Goal: Task Accomplishment & Management: Manage account settings

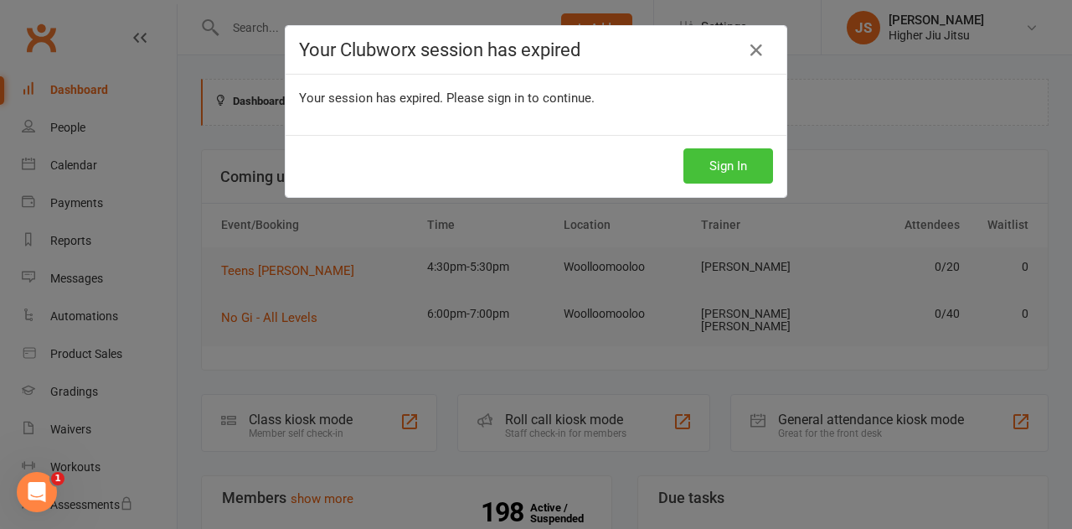
click at [715, 173] on button "Sign In" at bounding box center [729, 165] width 90 height 35
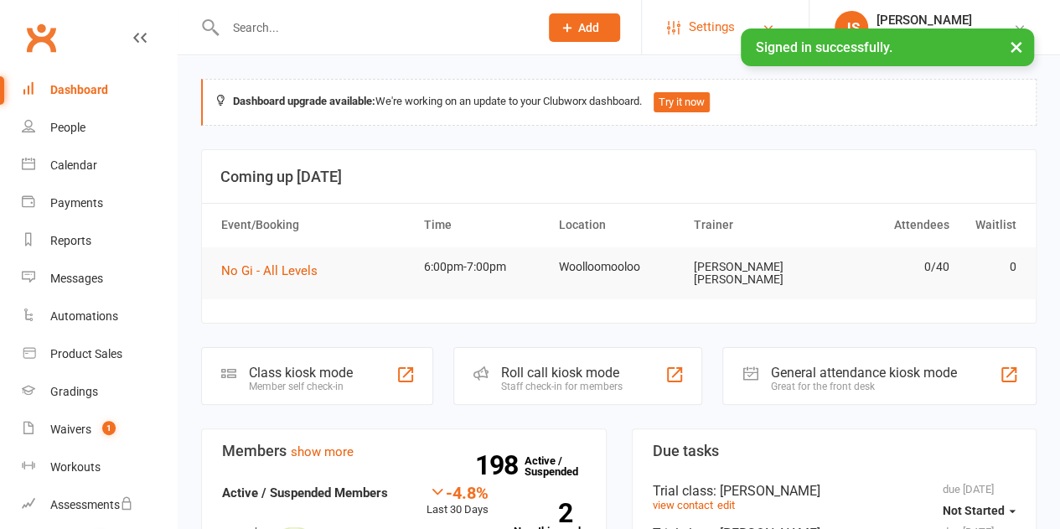
click at [754, 26] on link "Settings" at bounding box center [725, 27] width 116 height 38
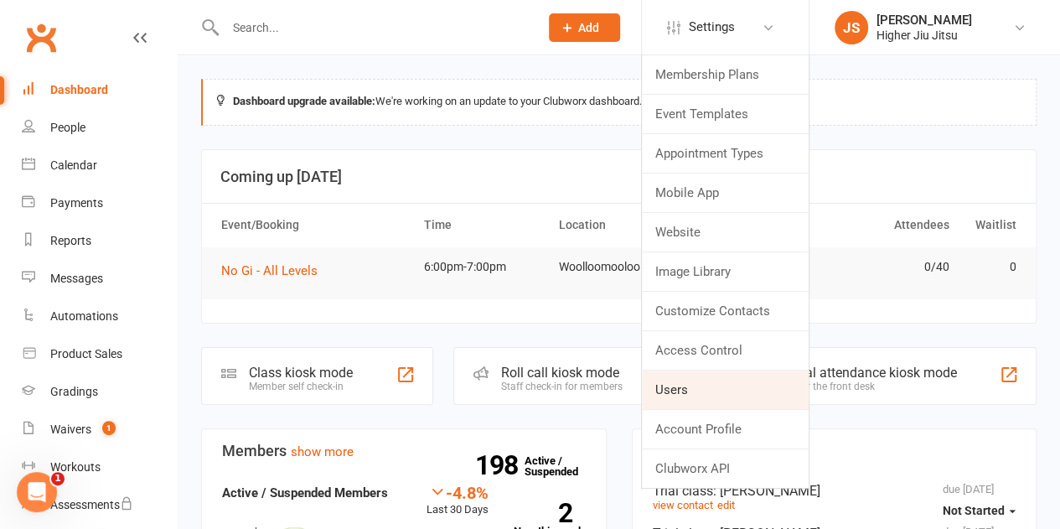
click at [734, 390] on link "Users" at bounding box center [725, 389] width 167 height 39
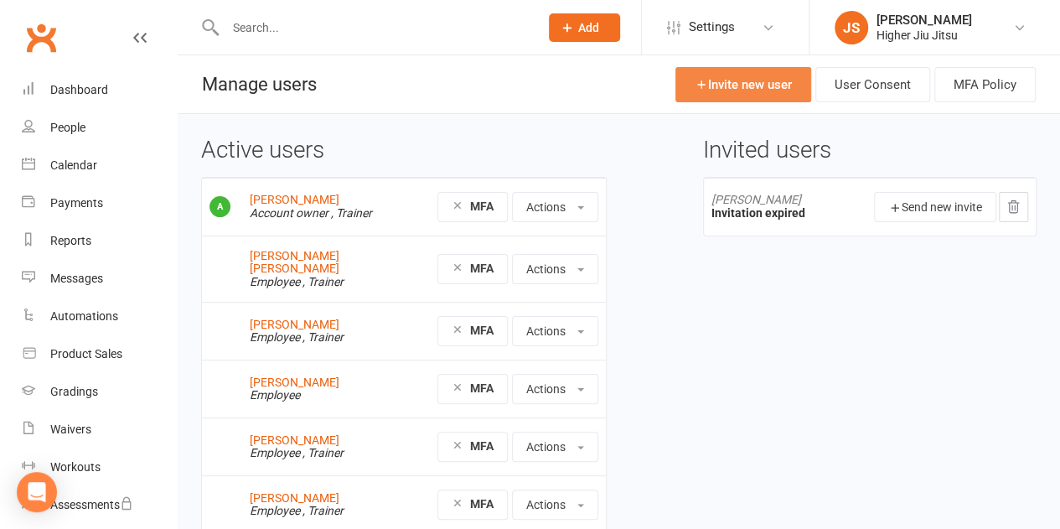
click at [757, 85] on link "Invite new user" at bounding box center [743, 84] width 136 height 35
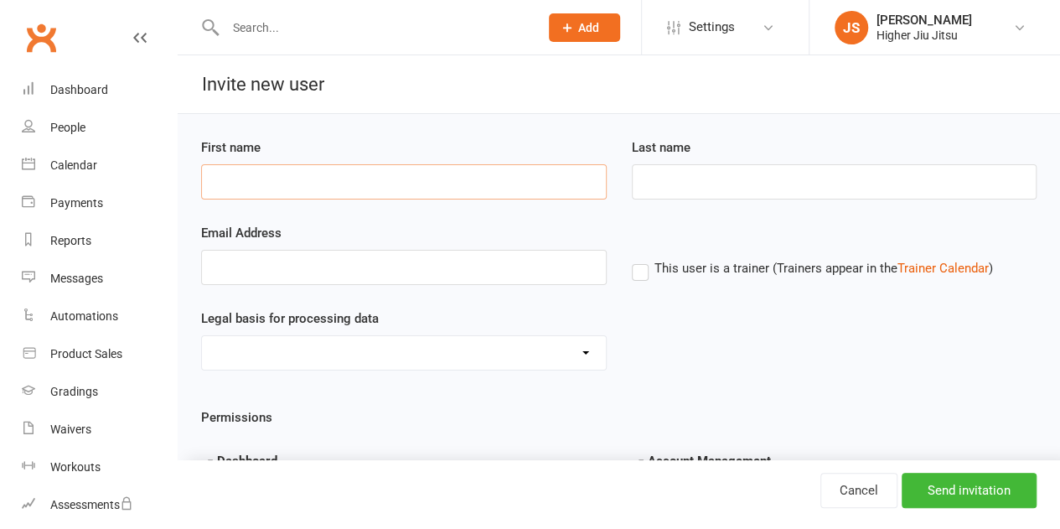
click at [347, 176] on input "First name" at bounding box center [404, 181] width 406 height 35
type input "Frederick"
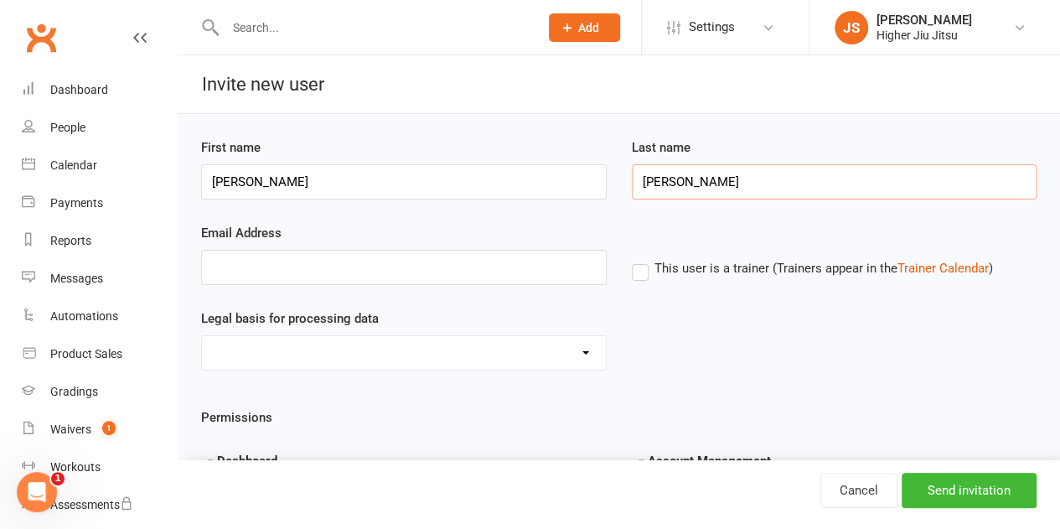
type input "Seidl"
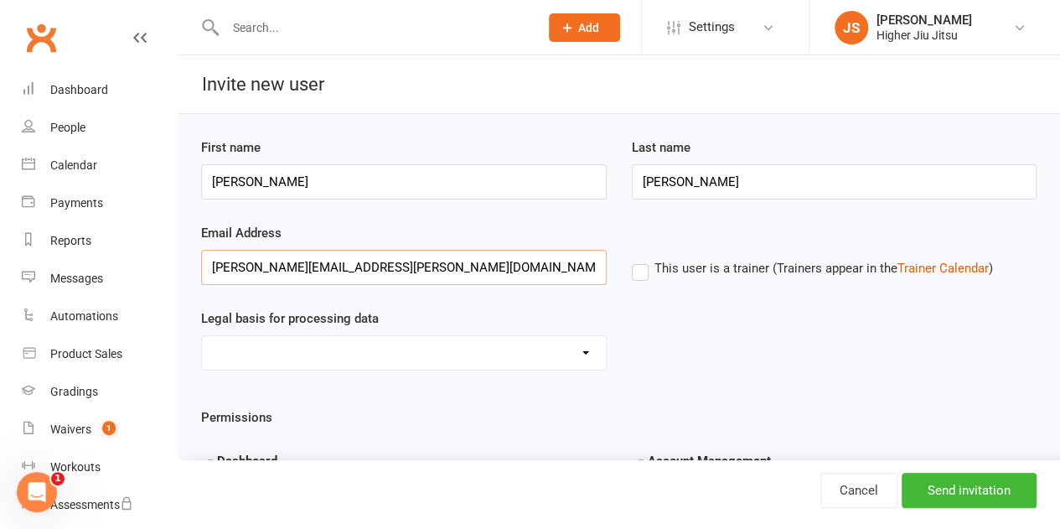
type input "freddy.seidl@gmail.com"
click at [420, 346] on select "Consent provided by contact Legitimate Interest - Existing Customer Legitimate …" at bounding box center [404, 353] width 404 height 34
select select "Consent provided by contact"
click at [202, 336] on select "Consent provided by contact Legitimate Interest - Existing Customer Legitimate …" at bounding box center [404, 353] width 404 height 34
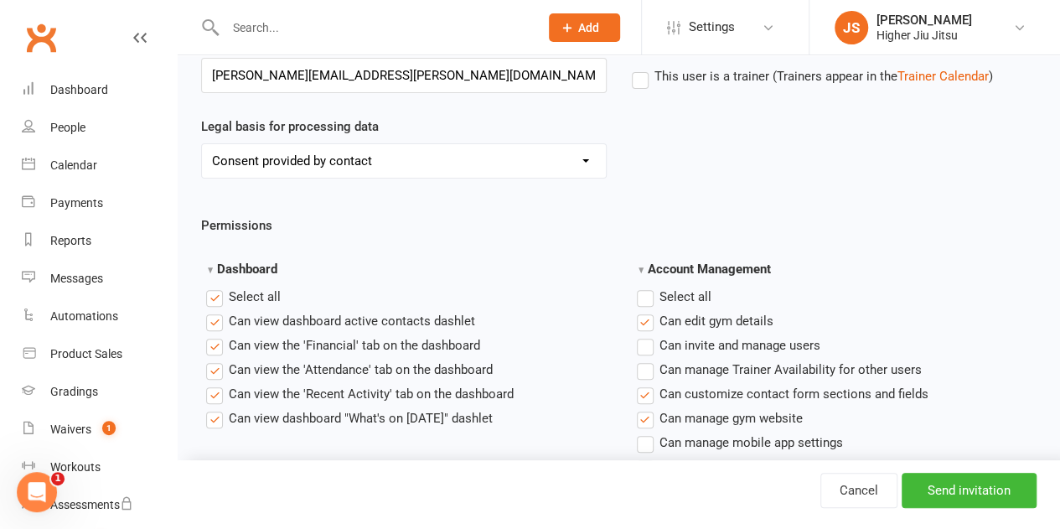
scroll to position [251, 0]
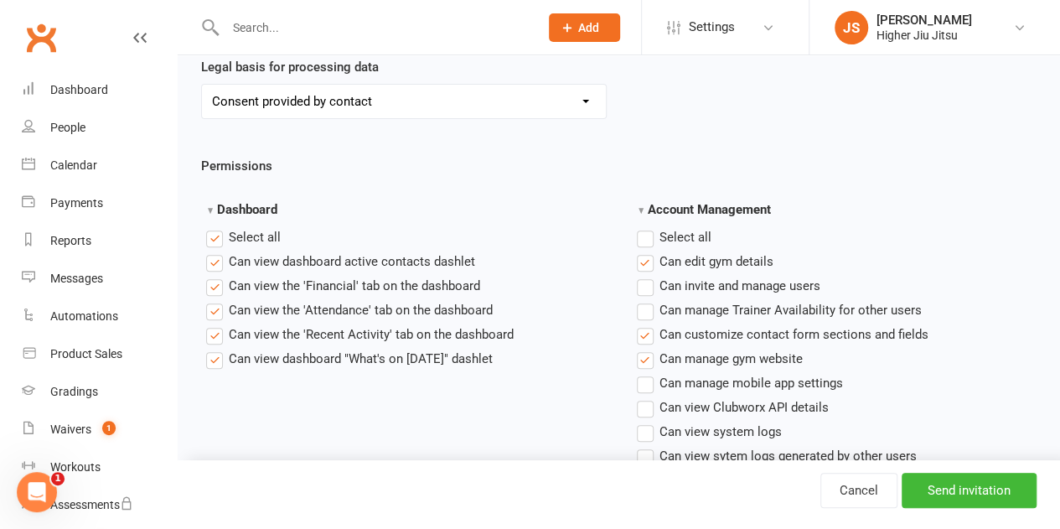
click at [218, 235] on label "Select all" at bounding box center [243, 237] width 75 height 20
click at [217, 227] on input "Dashboard" at bounding box center [211, 227] width 11 height 0
drag, startPoint x: 219, startPoint y: 333, endPoint x: 216, endPoint y: 321, distance: 12.0
click at [218, 333] on label"] "Can view the 'Recent Activity' tab on the dashboard" at bounding box center [359, 334] width 307 height 20
click at [217, 324] on input "Can view the 'Recent Activity' tab on the dashboard" at bounding box center [211, 324] width 11 height 0
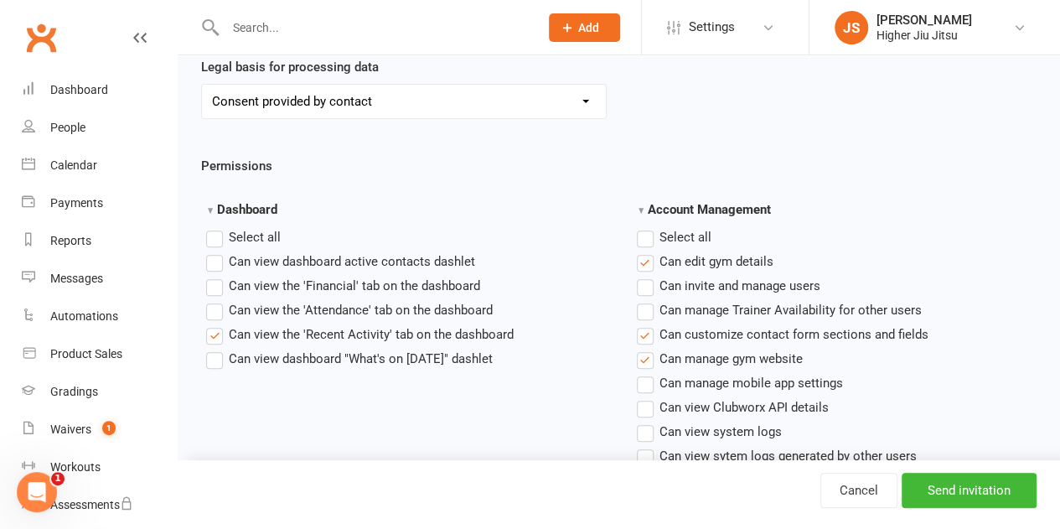
click at [216, 307] on label"] "Can view the 'Attendance' tab on the dashboard" at bounding box center [349, 310] width 287 height 20
click at [216, 300] on input "Can view the 'Attendance' tab on the dashboard" at bounding box center [211, 300] width 11 height 0
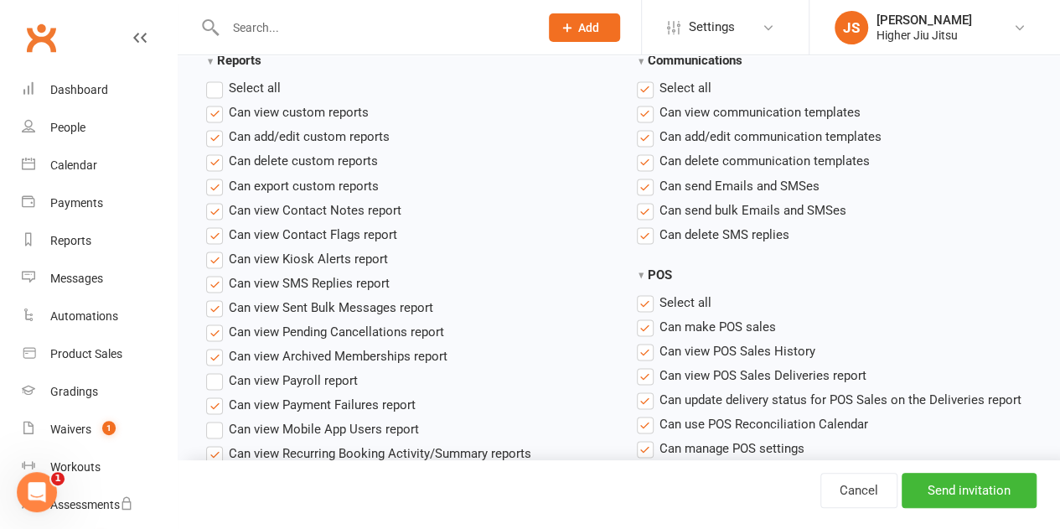
scroll to position [1341, 0]
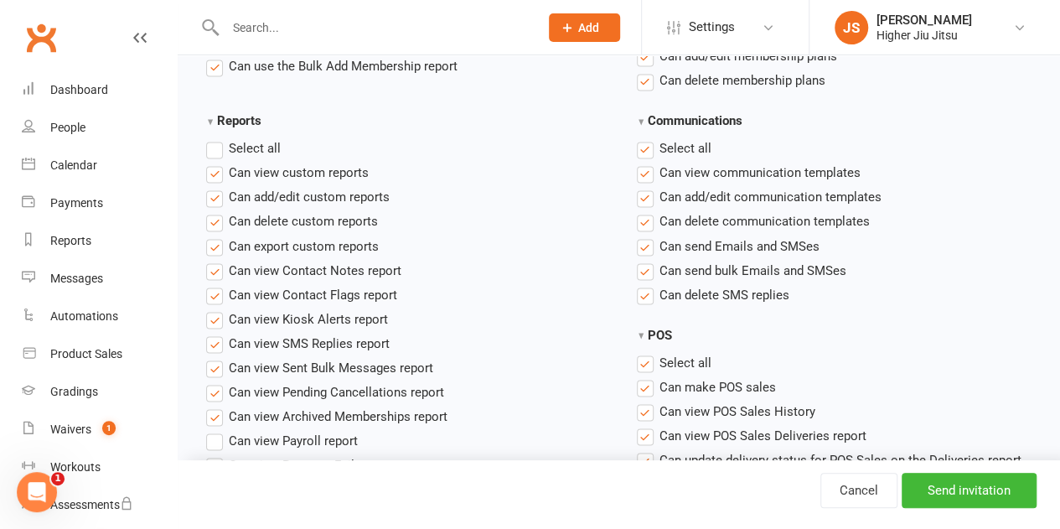
click at [645, 149] on label "Select all" at bounding box center [674, 148] width 75 height 20
click at [645, 138] on input "Communications" at bounding box center [642, 138] width 11 height 0
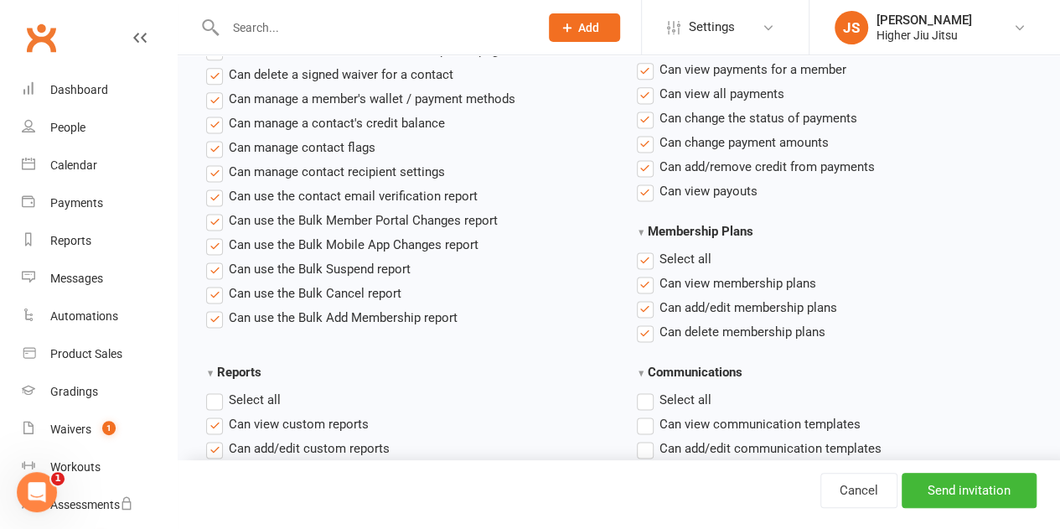
click at [649, 259] on label "Select all" at bounding box center [674, 259] width 75 height 20
click at [648, 249] on input "Membership Plans" at bounding box center [642, 249] width 11 height 0
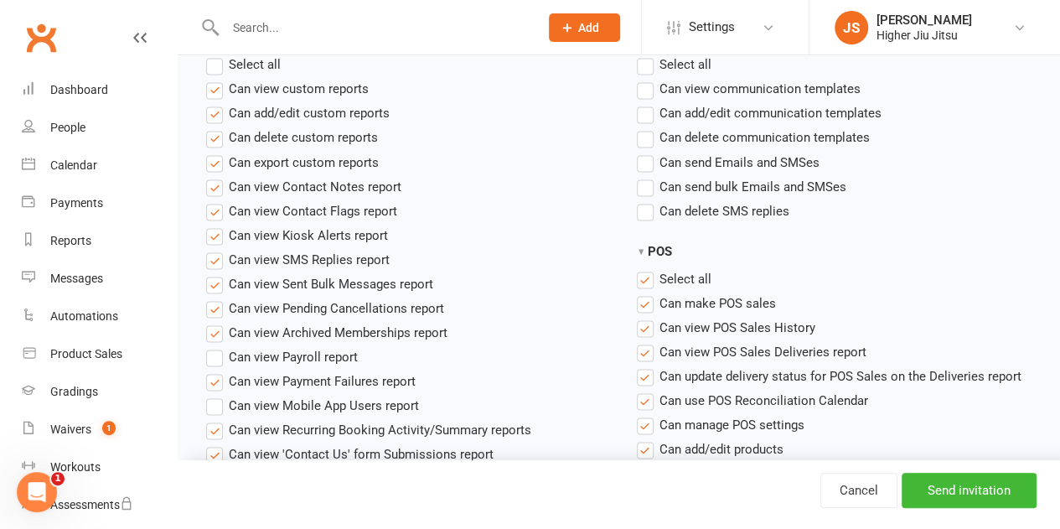
scroll to position [922, 0]
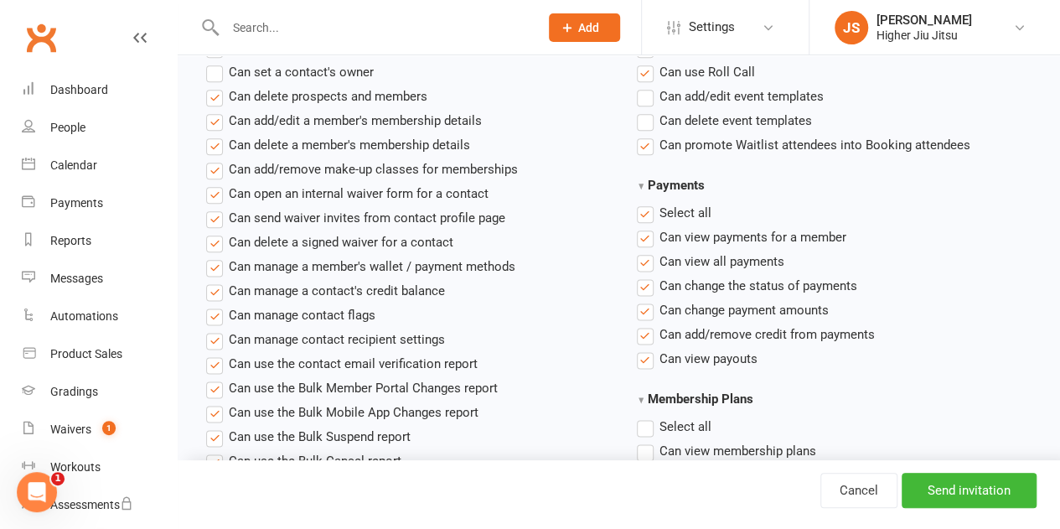
click at [645, 220] on label "Select all" at bounding box center [674, 213] width 75 height 20
click at [645, 203] on input "Payments" at bounding box center [642, 203] width 11 height 0
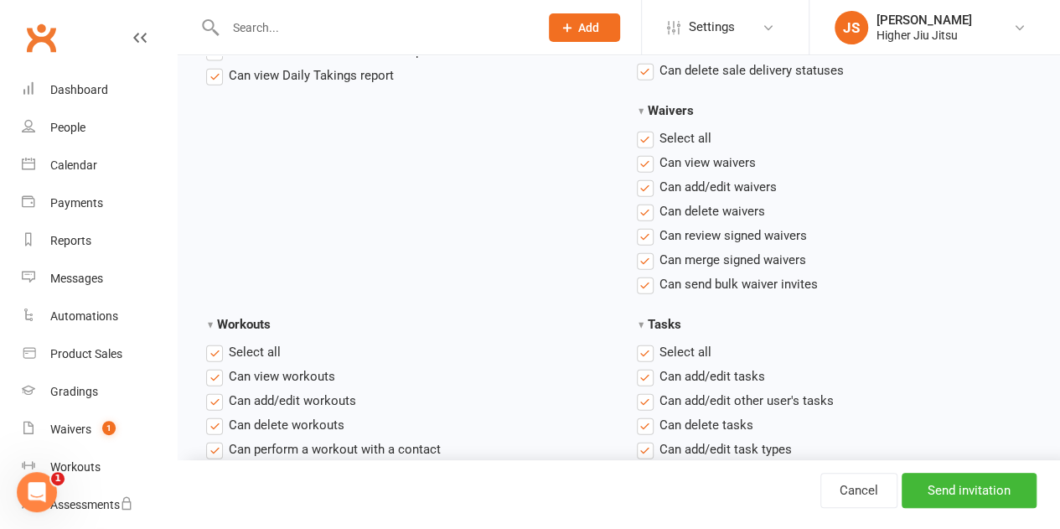
scroll to position [1927, 0]
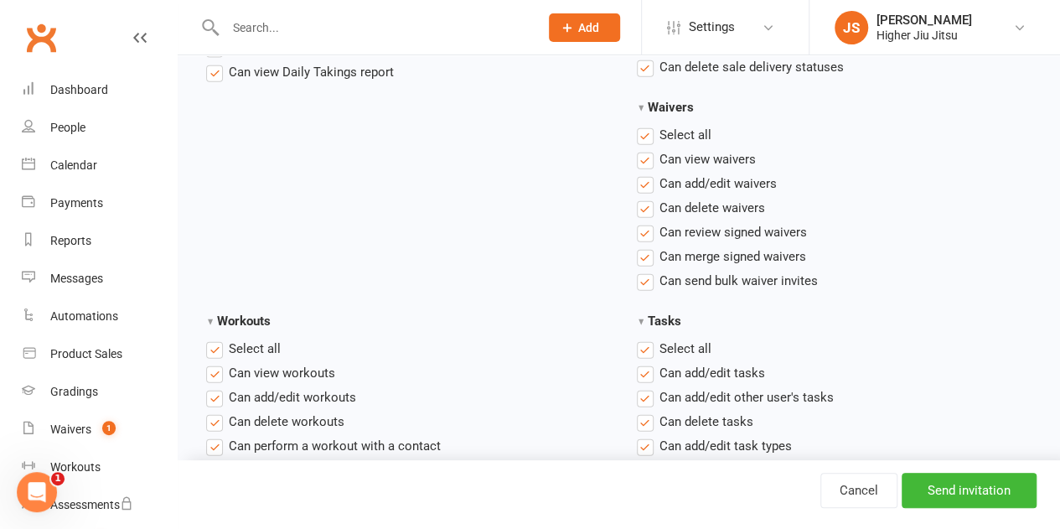
click at [644, 132] on label "Select all" at bounding box center [674, 135] width 75 height 20
click at [644, 125] on input "Waivers" at bounding box center [642, 125] width 11 height 0
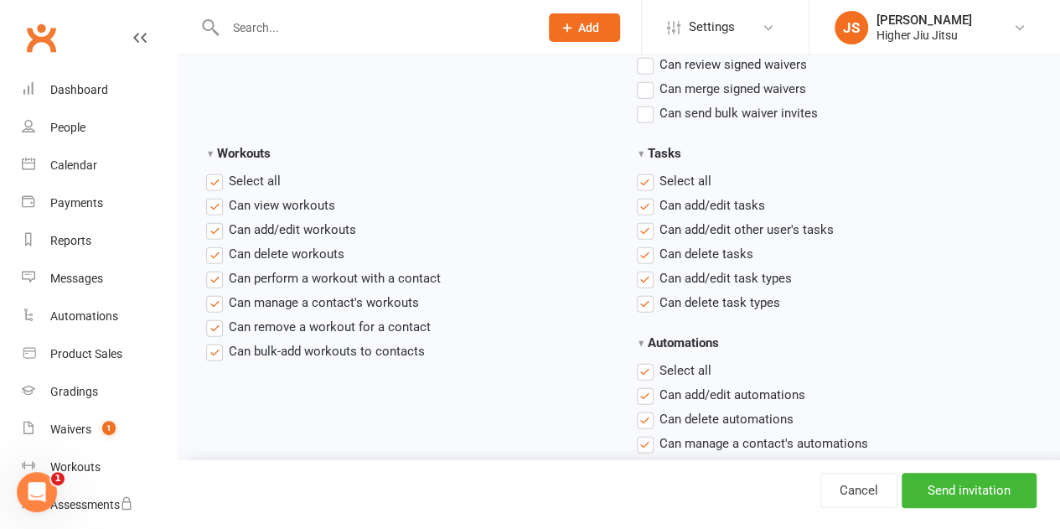
scroll to position [2262, 0]
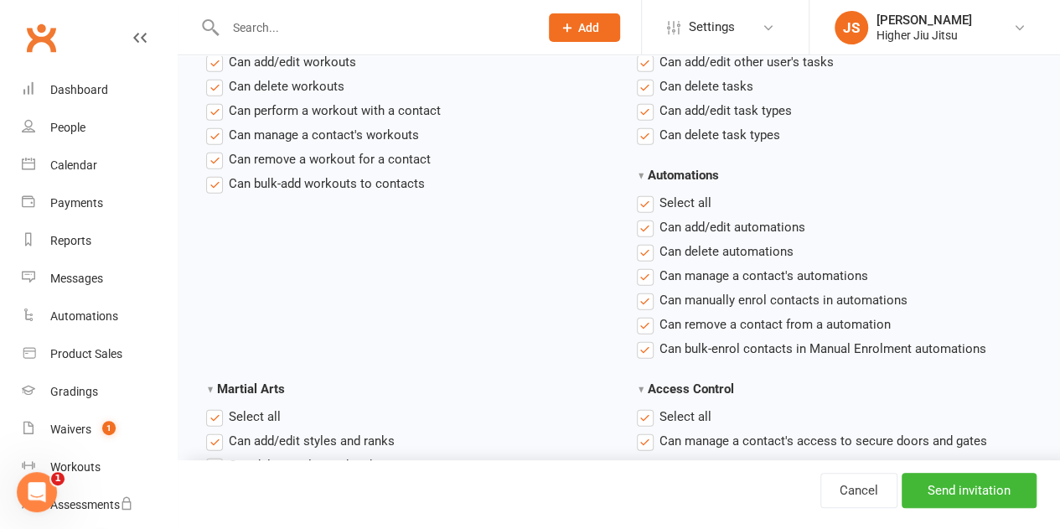
click at [650, 200] on label "Select all" at bounding box center [674, 203] width 75 height 20
click at [648, 193] on input "Automations" at bounding box center [642, 193] width 11 height 0
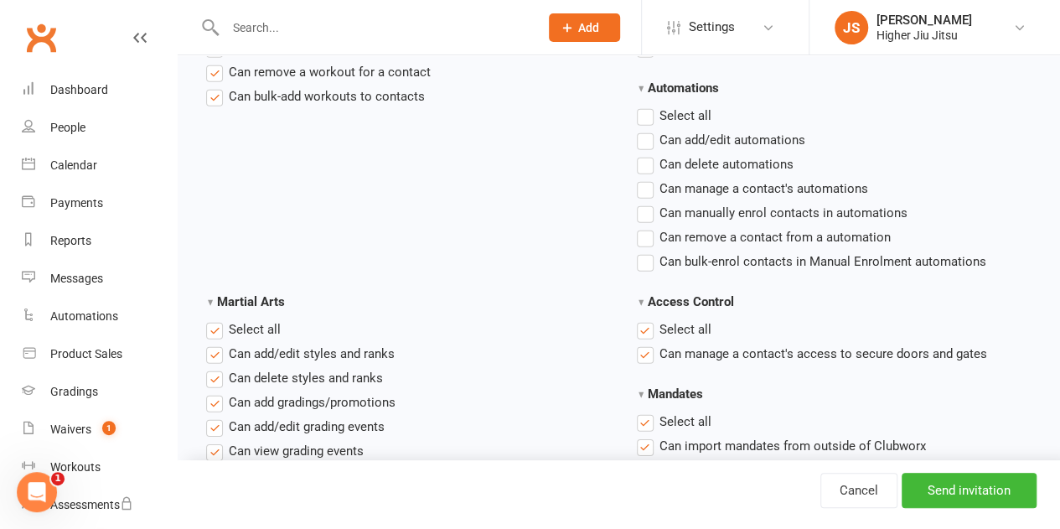
scroll to position [2430, 0]
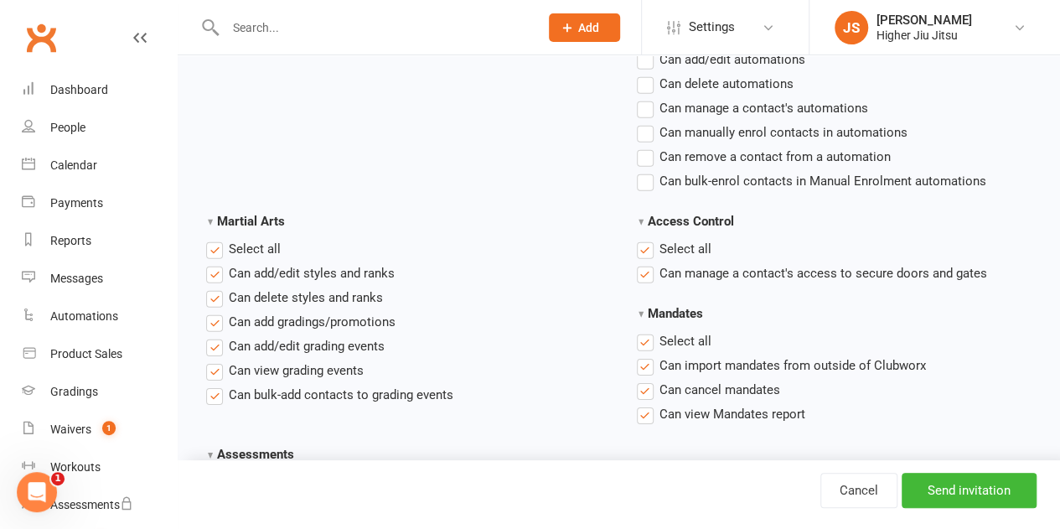
click at [647, 245] on label "Select all" at bounding box center [674, 249] width 75 height 20
click at [647, 239] on input "Access Control" at bounding box center [642, 239] width 11 height 0
click at [643, 340] on label "Select all" at bounding box center [674, 341] width 75 height 20
click at [643, 331] on input "Mandates" at bounding box center [642, 331] width 11 height 0
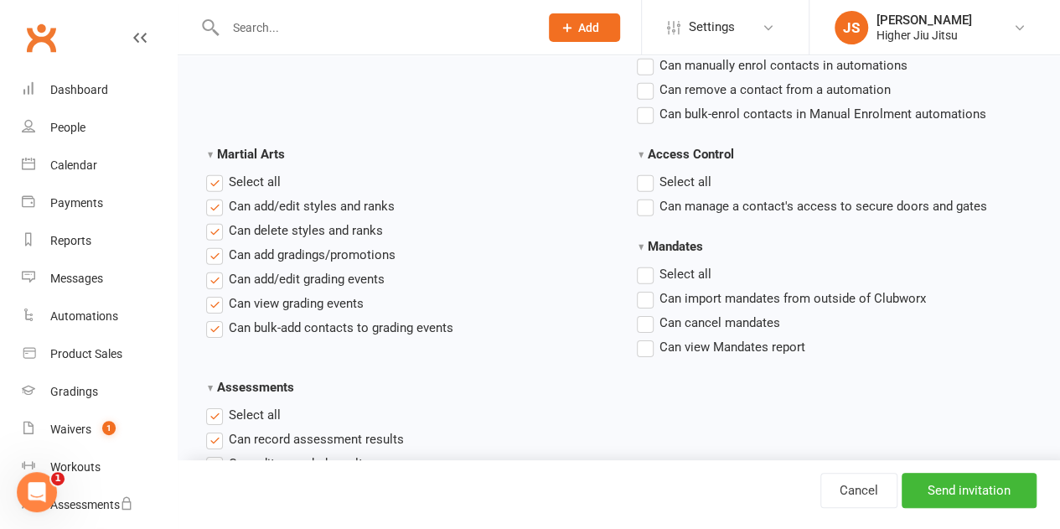
scroll to position [2622, 0]
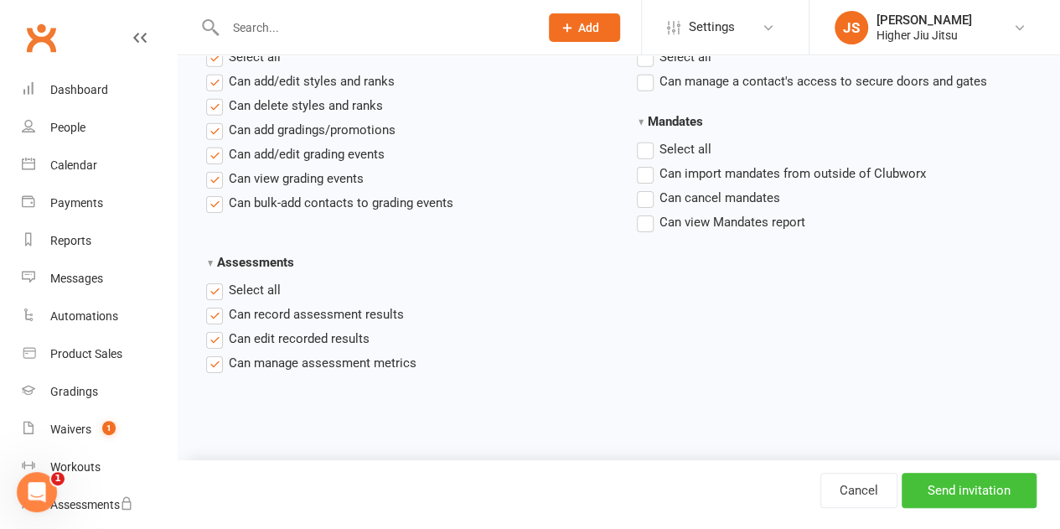
click at [953, 492] on input "Send invitation" at bounding box center [969, 490] width 135 height 35
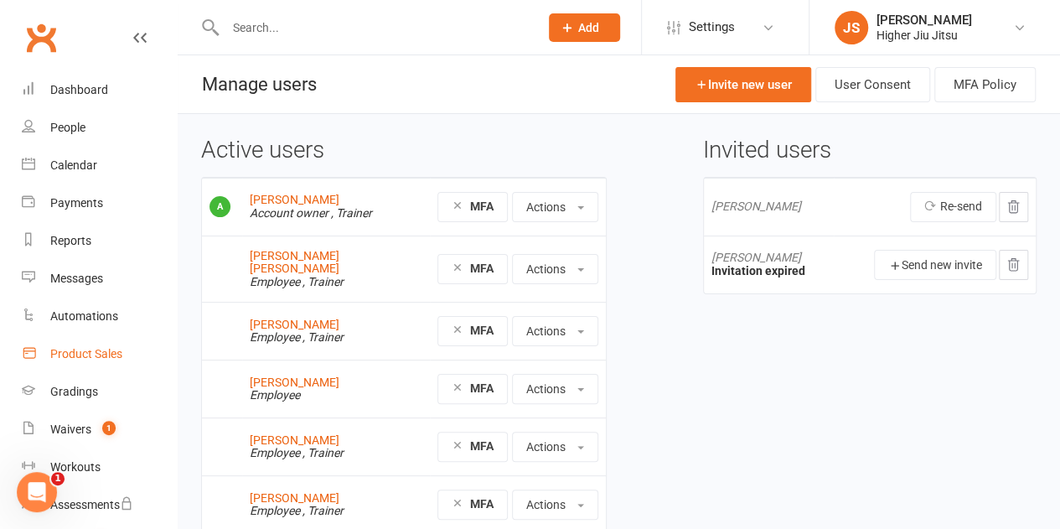
click at [94, 357] on div "Product Sales" at bounding box center [86, 353] width 72 height 13
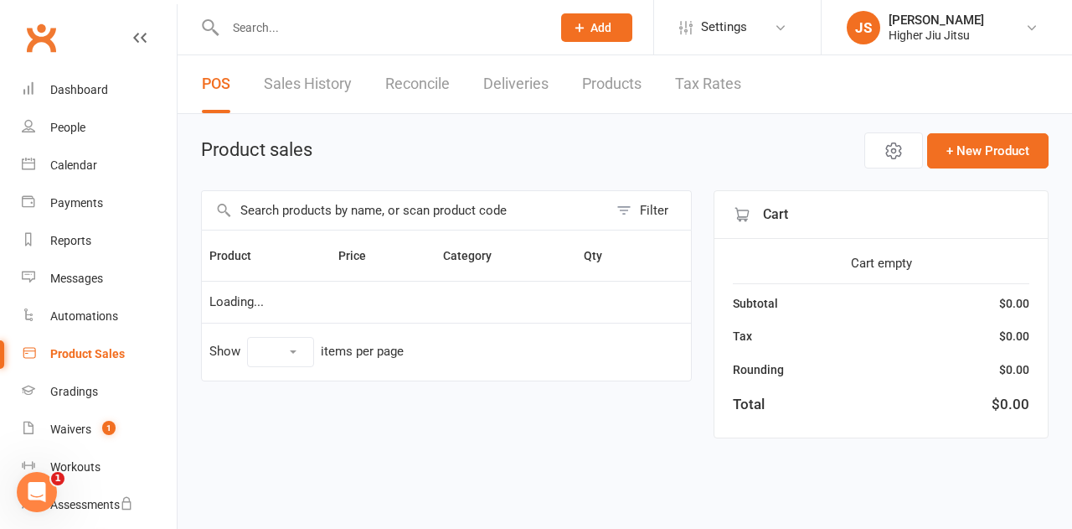
select select "10"
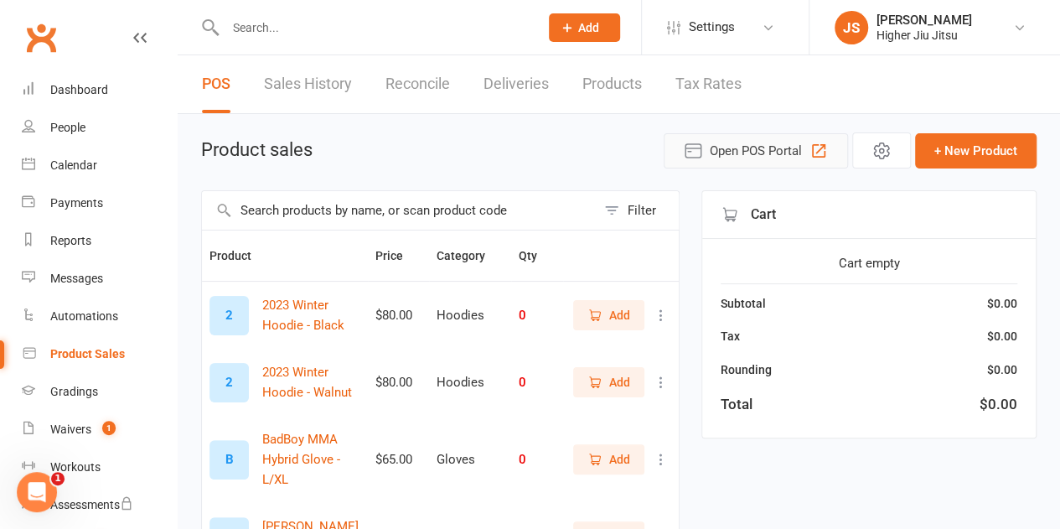
click at [780, 150] on span "Open POS Portal" at bounding box center [756, 151] width 92 height 20
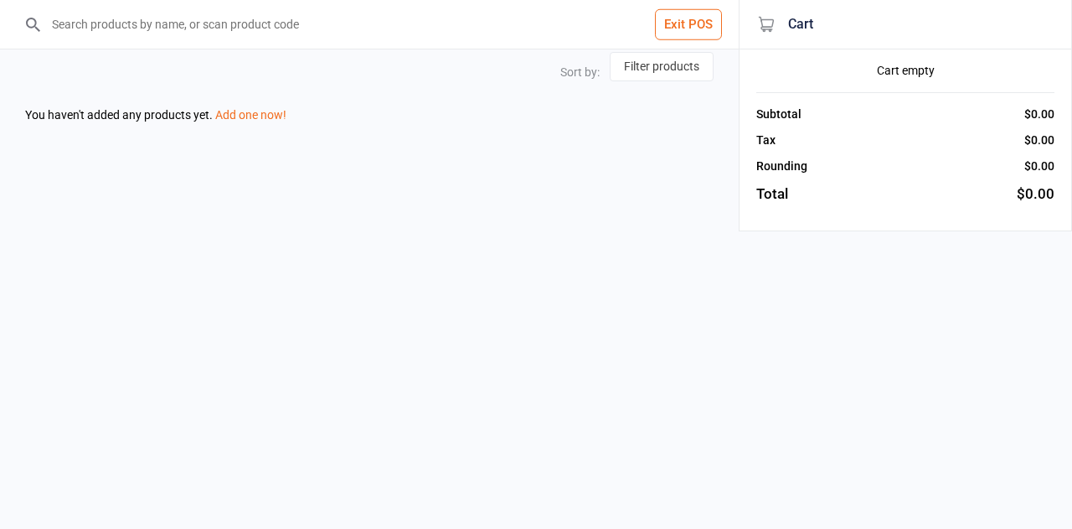
select select "name-desc"
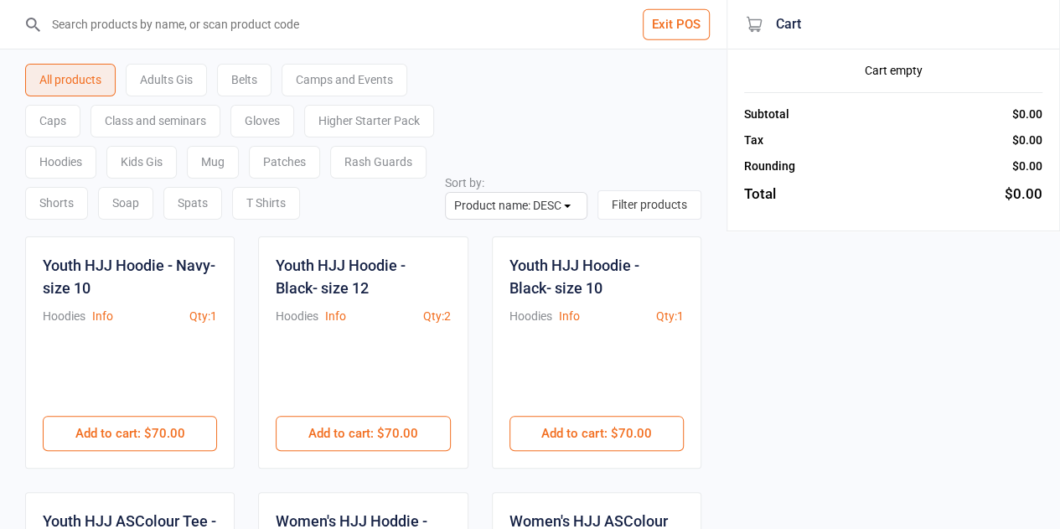
click at [675, 22] on button "Exit POS" at bounding box center [676, 24] width 67 height 31
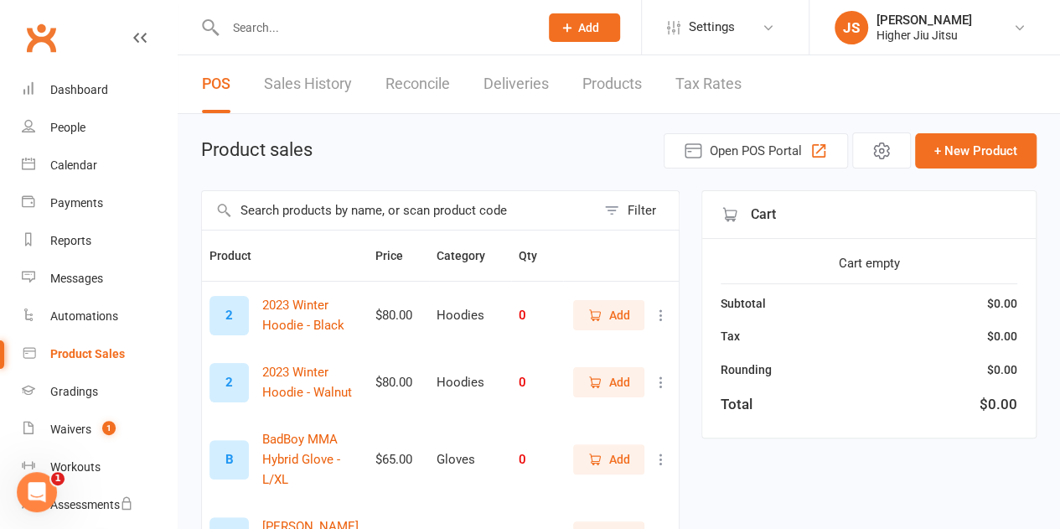
click at [618, 91] on link "Products" at bounding box center [611, 84] width 59 height 58
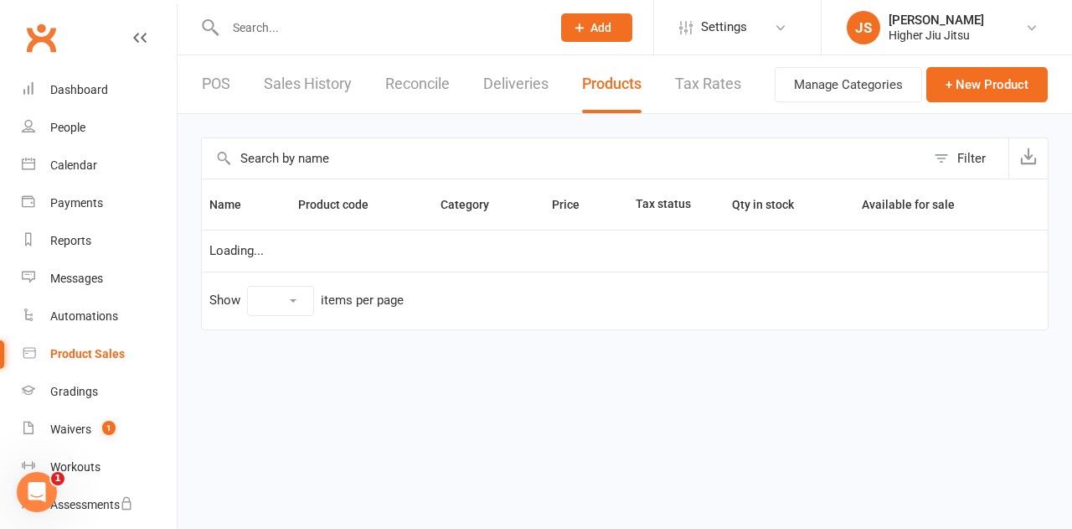
select select "100"
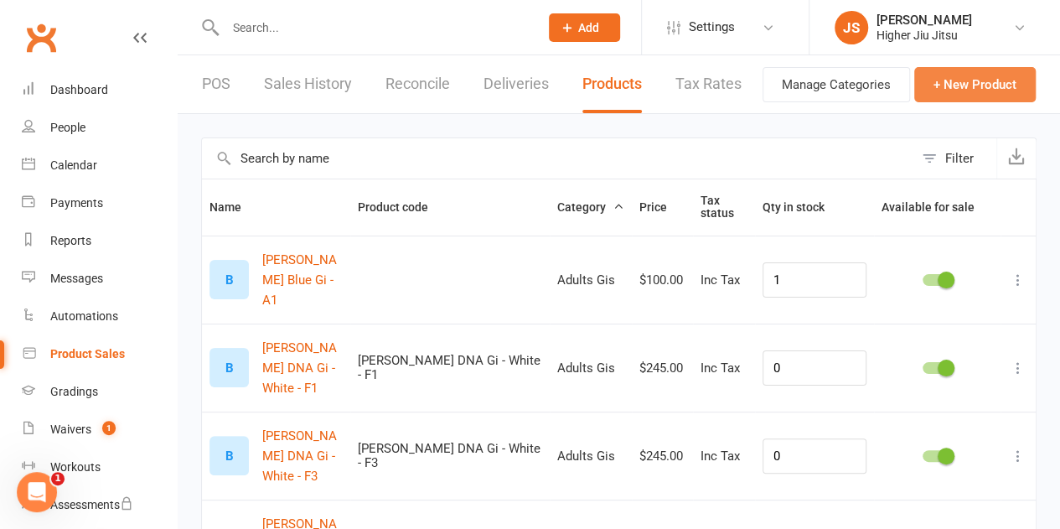
click at [984, 86] on button "+ New Product" at bounding box center [974, 84] width 121 height 35
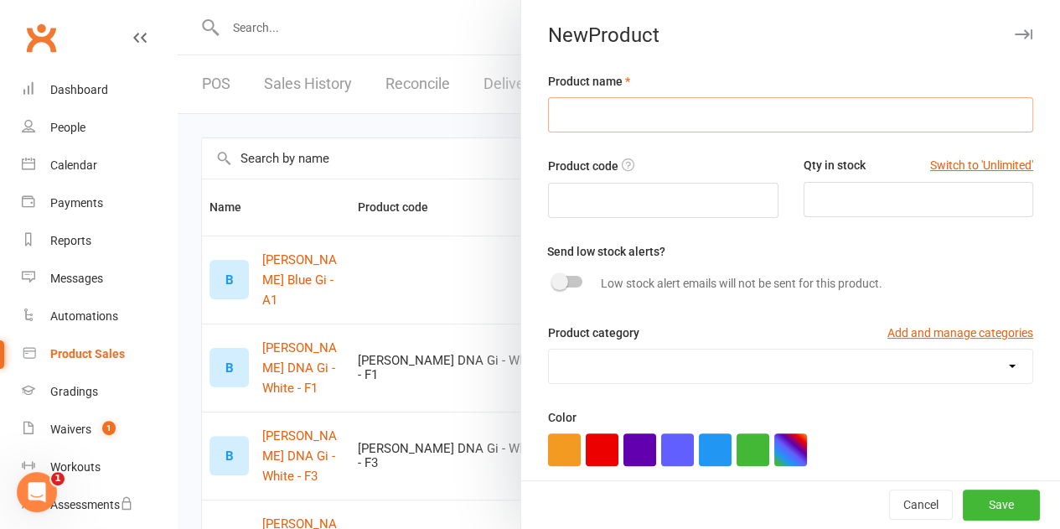
click at [692, 111] on input "text" at bounding box center [790, 114] width 485 height 35
click at [900, 510] on button "Cancel" at bounding box center [921, 505] width 64 height 30
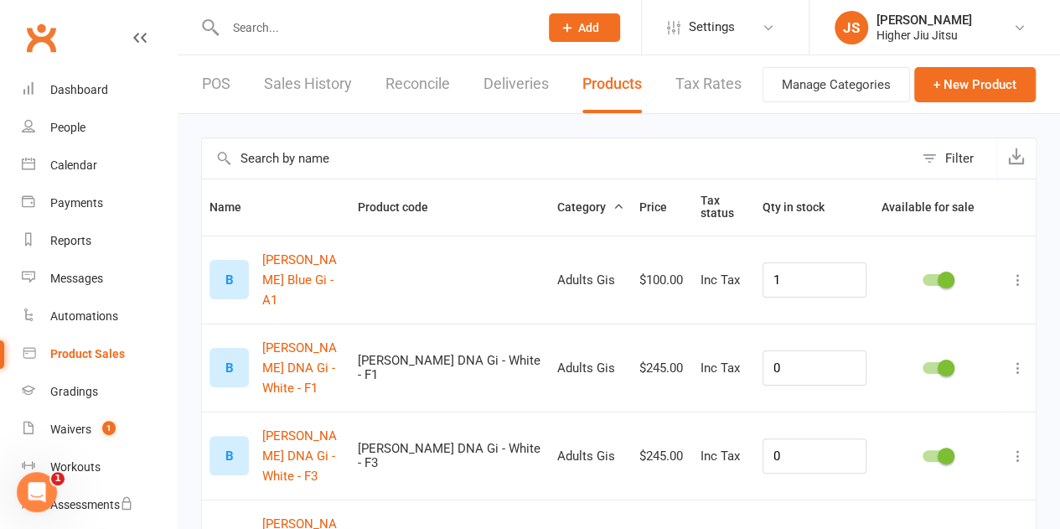
click at [432, 90] on link "Reconcile" at bounding box center [417, 84] width 65 height 58
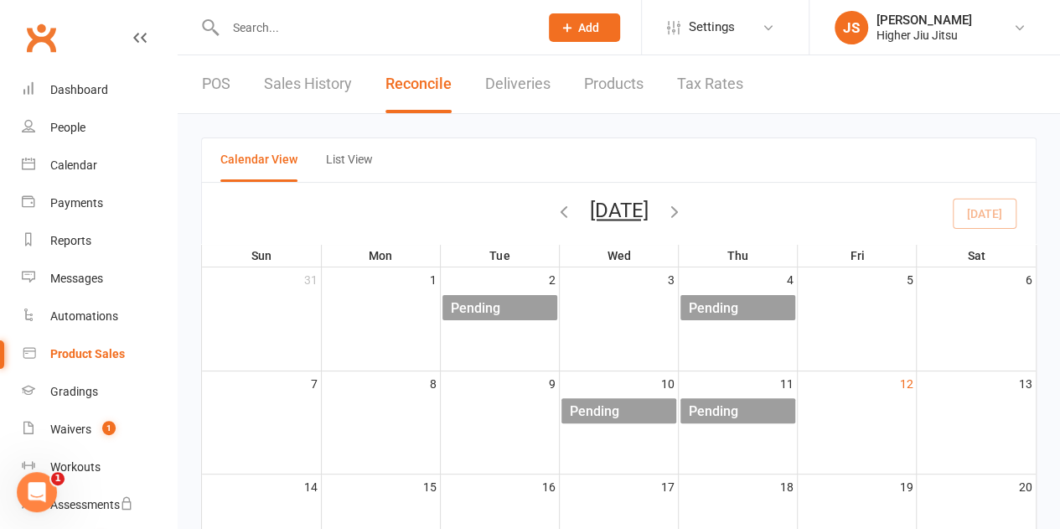
click at [592, 87] on link "Products" at bounding box center [613, 84] width 59 height 58
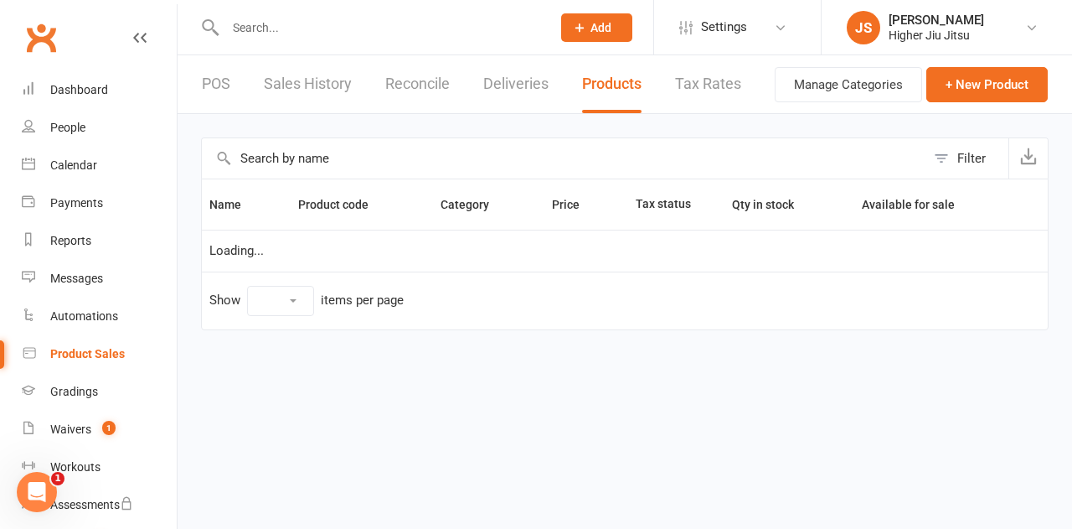
select select "100"
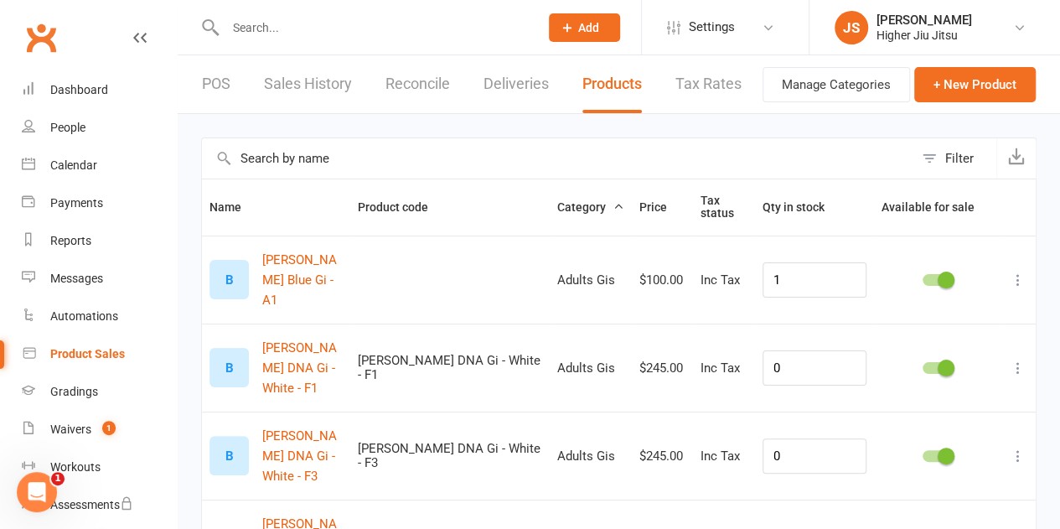
click at [203, 85] on link "POS" at bounding box center [216, 84] width 28 height 58
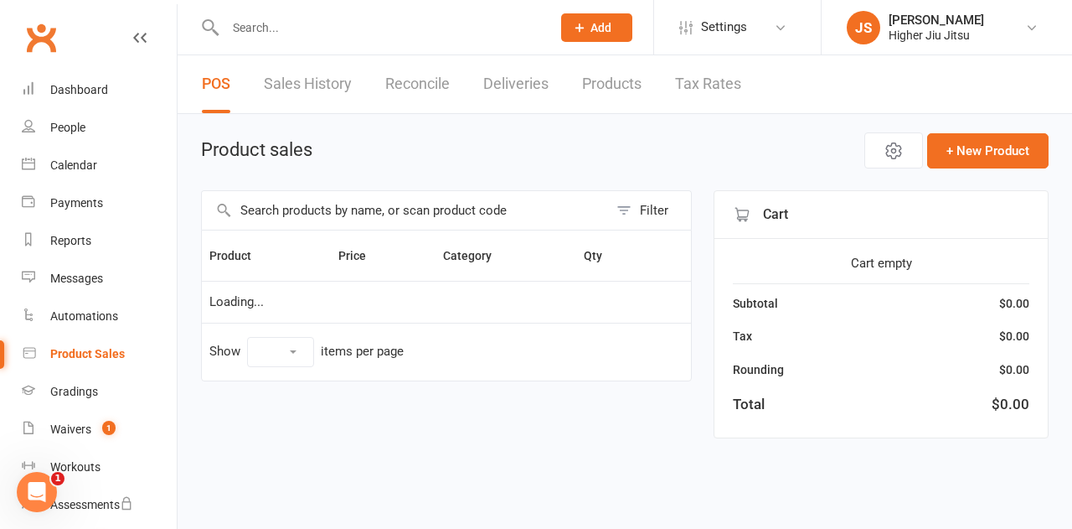
select select "10"
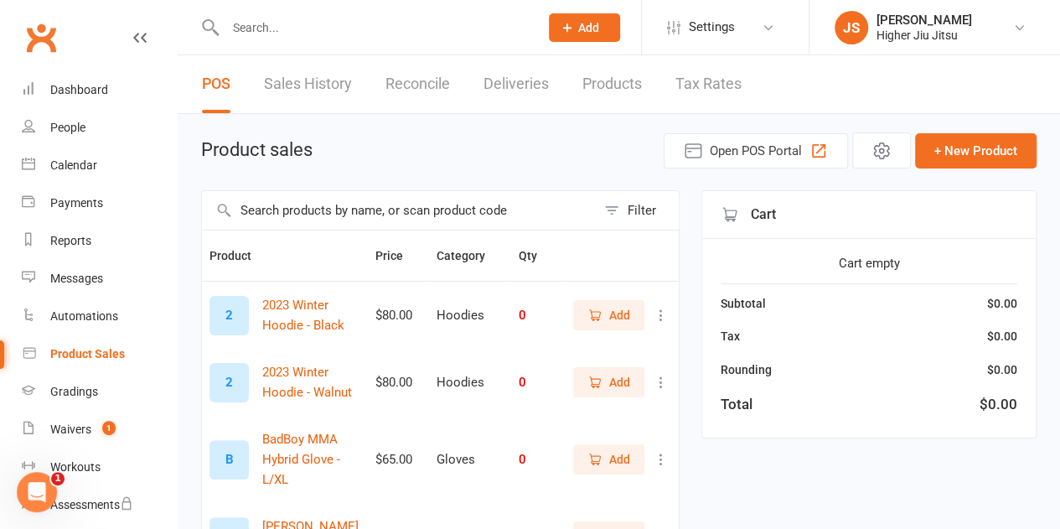
click at [627, 88] on link "Products" at bounding box center [611, 84] width 59 height 58
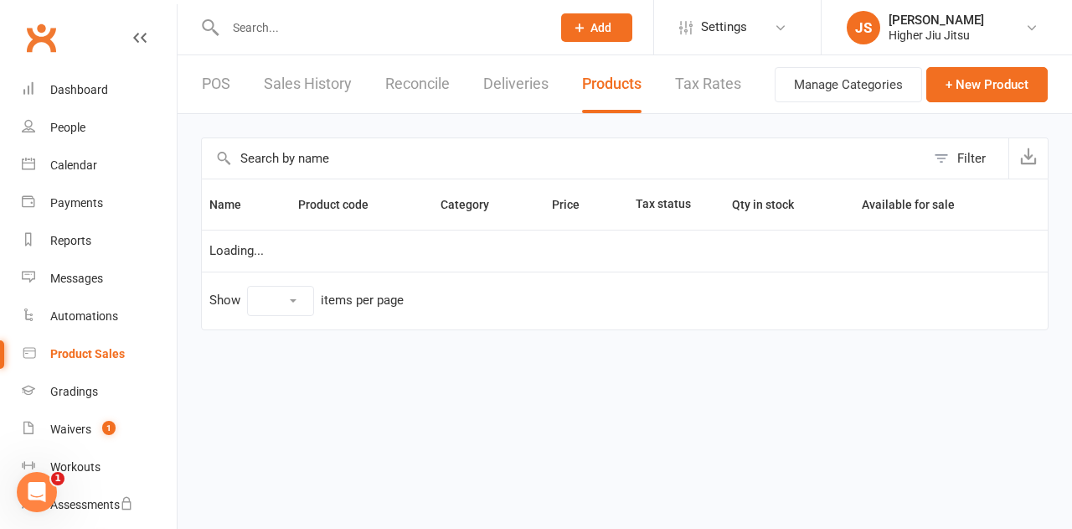
select select "100"
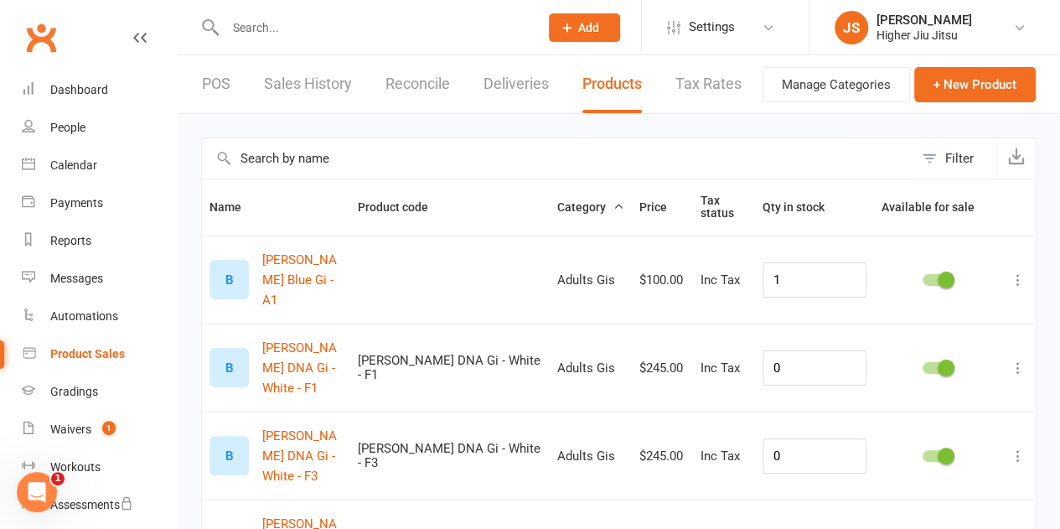
click at [402, 165] on input "text" at bounding box center [557, 158] width 711 height 40
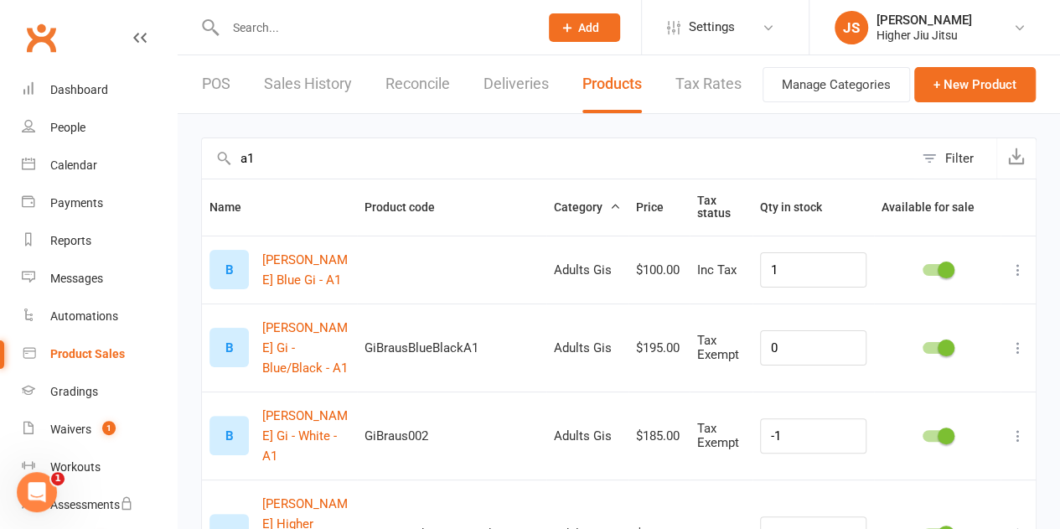
drag, startPoint x: 266, startPoint y: 160, endPoint x: 181, endPoint y: 152, distance: 85.8
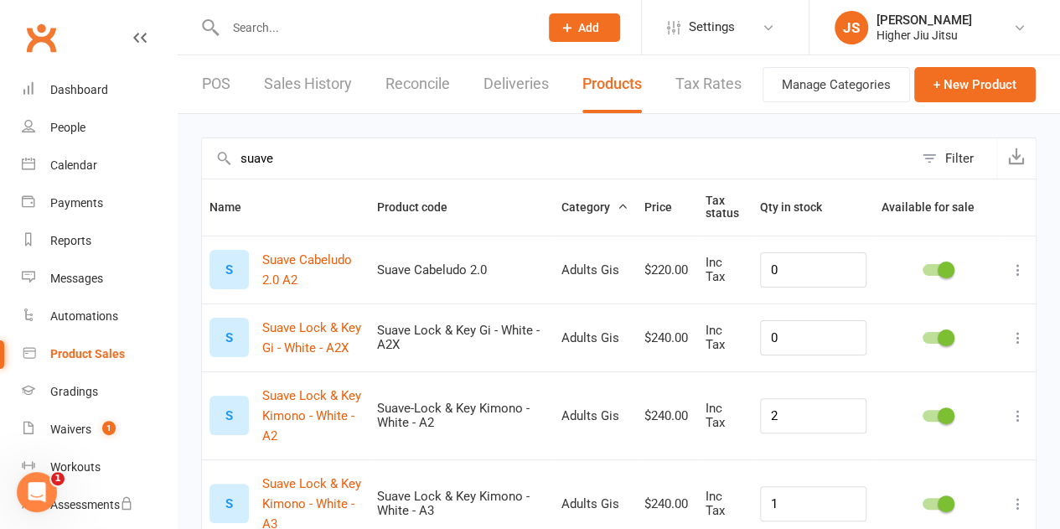
type input "suave"
click at [958, 155] on div "Filter" at bounding box center [959, 158] width 28 height 20
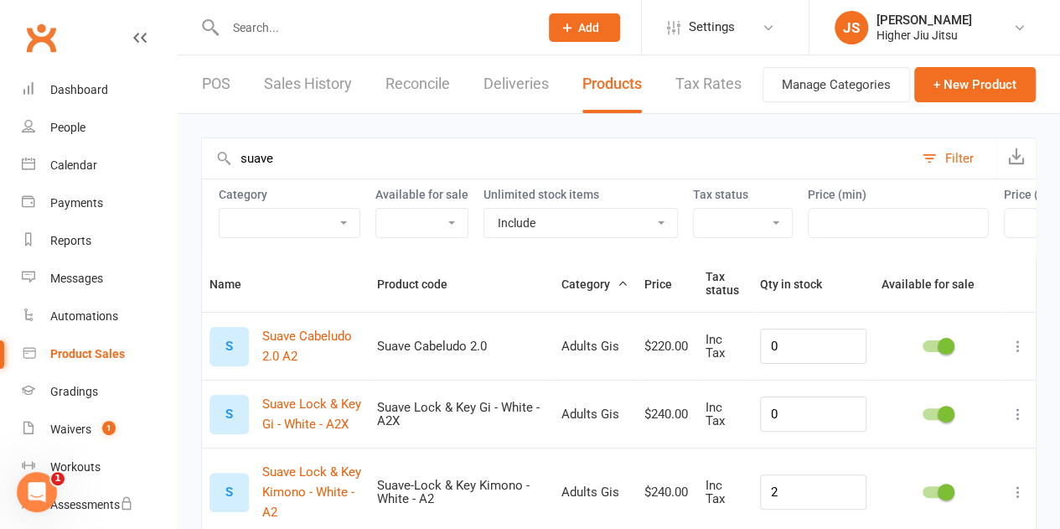
click at [313, 228] on select "Adults Gis Belts Camps and Events Caps Class and seminars Gloves Higher Starter…" at bounding box center [290, 223] width 140 height 28
select select "720"
click at [220, 209] on select "Adults Gis Belts Camps and Events Caps Class and seminars Gloves Higher Starter…" at bounding box center [290, 223] width 140 height 28
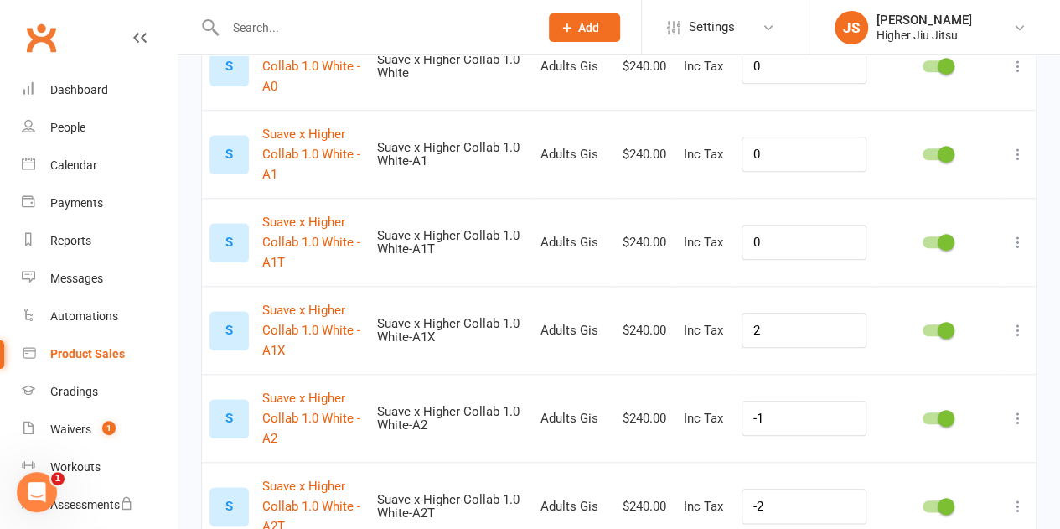
scroll to position [586, 0]
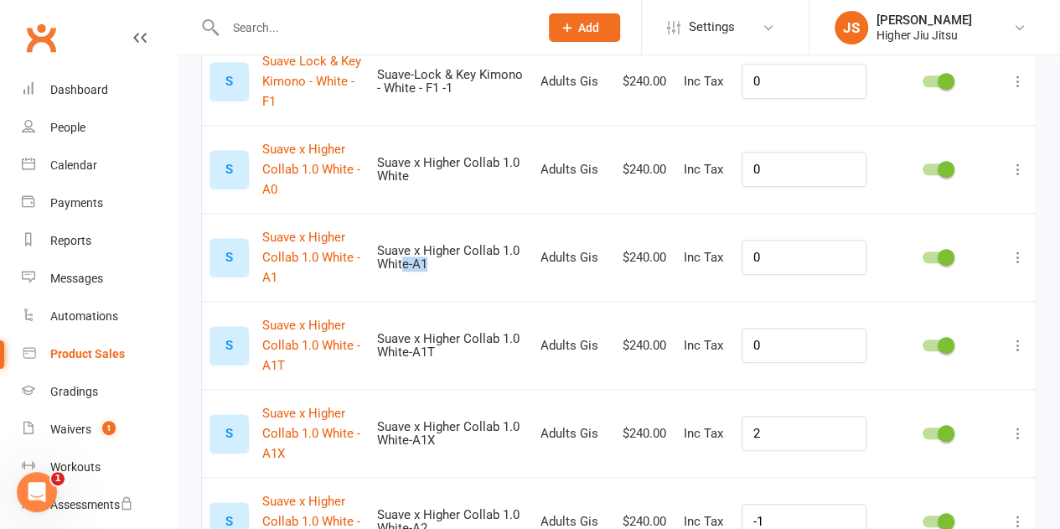
drag, startPoint x: 459, startPoint y: 271, endPoint x: 412, endPoint y: 269, distance: 46.9
click at [412, 269] on div "Suave x Higher Collab 1.0 White-A1" at bounding box center [451, 258] width 148 height 28
drag, startPoint x: 447, startPoint y: 279, endPoint x: 429, endPoint y: 248, distance: 35.6
click at [429, 248] on td "Suave x Higher Collab 1.0 White-A1" at bounding box center [450, 257] width 163 height 88
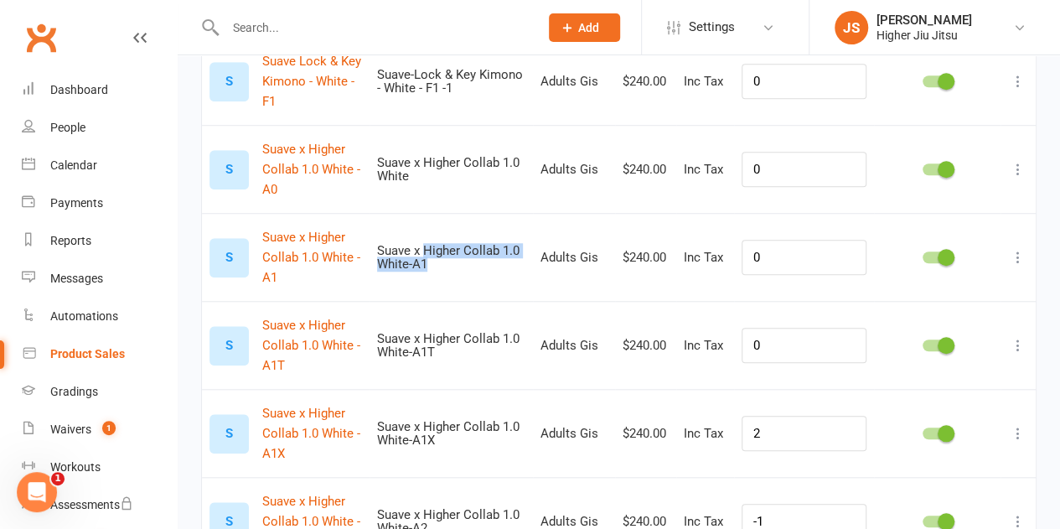
click at [429, 248] on td "Suave x Higher Collab 1.0 White-A1" at bounding box center [450, 257] width 163 height 88
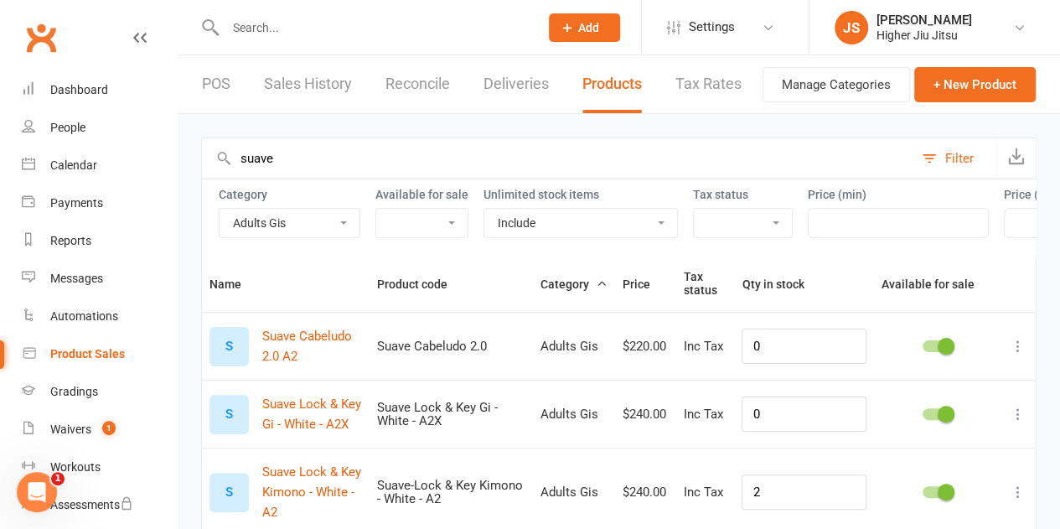
scroll to position [0, 0]
click at [1012, 92] on button "+ New Product" at bounding box center [974, 84] width 121 height 35
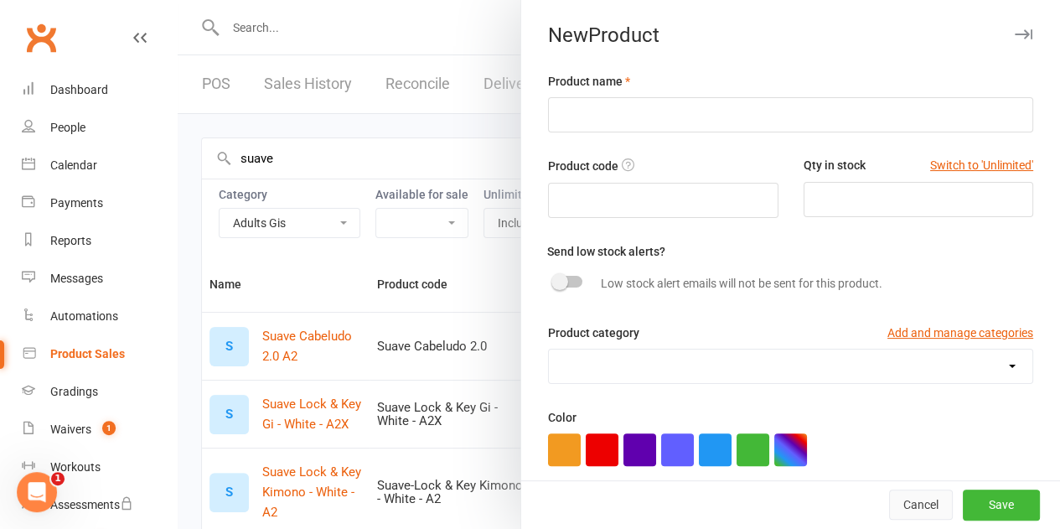
click at [904, 511] on button "Cancel" at bounding box center [921, 505] width 64 height 30
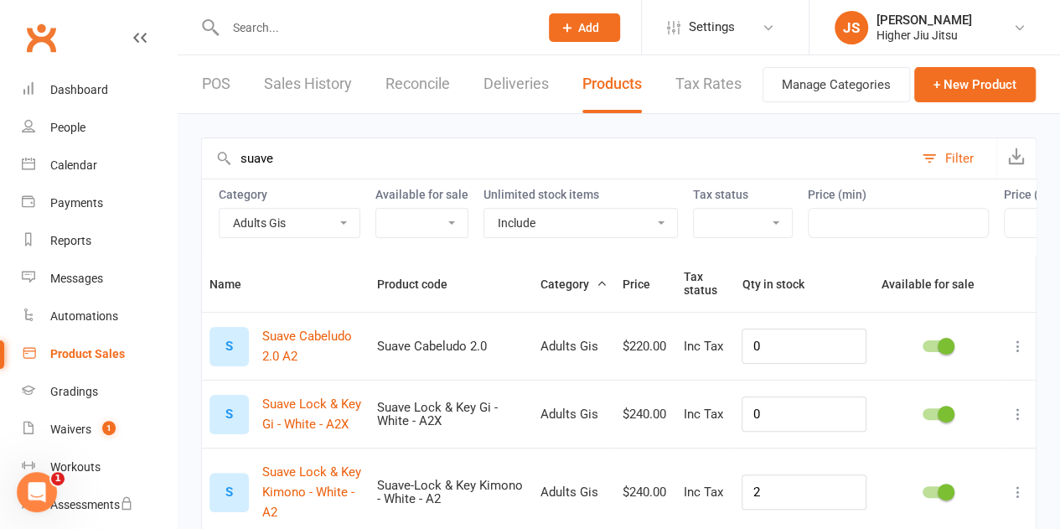
click at [111, 353] on div "Product Sales" at bounding box center [87, 353] width 75 height 13
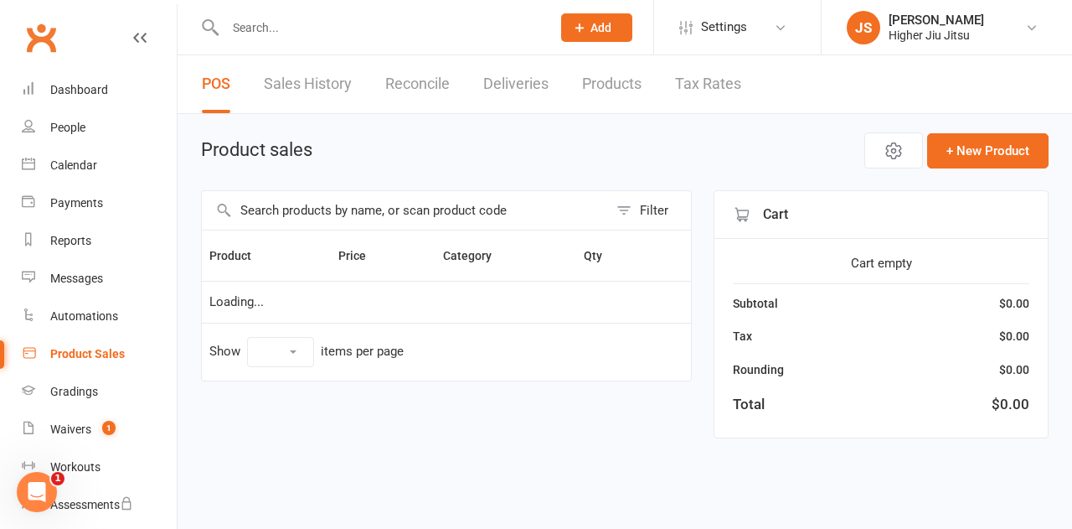
select select "10"
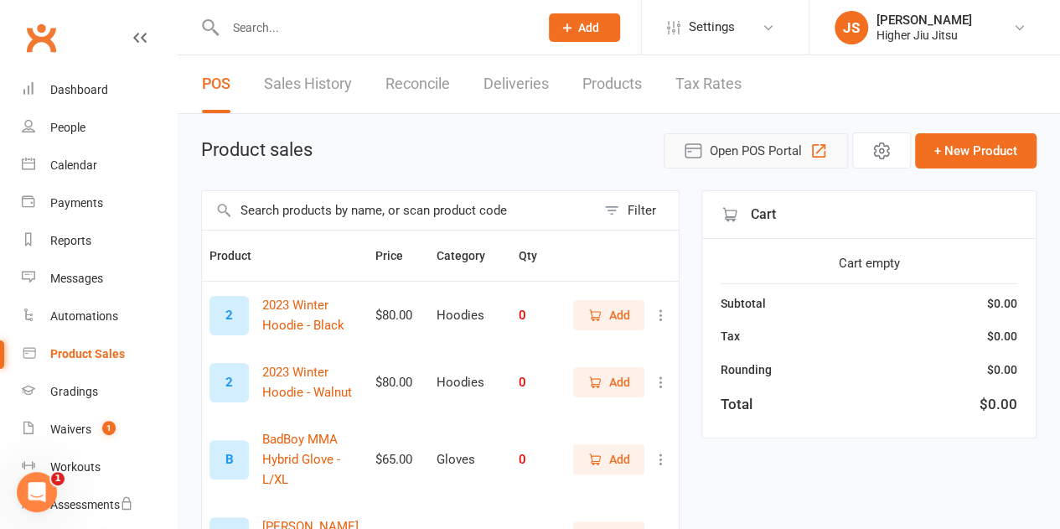
click at [783, 152] on span "Open POS Portal" at bounding box center [756, 151] width 92 height 20
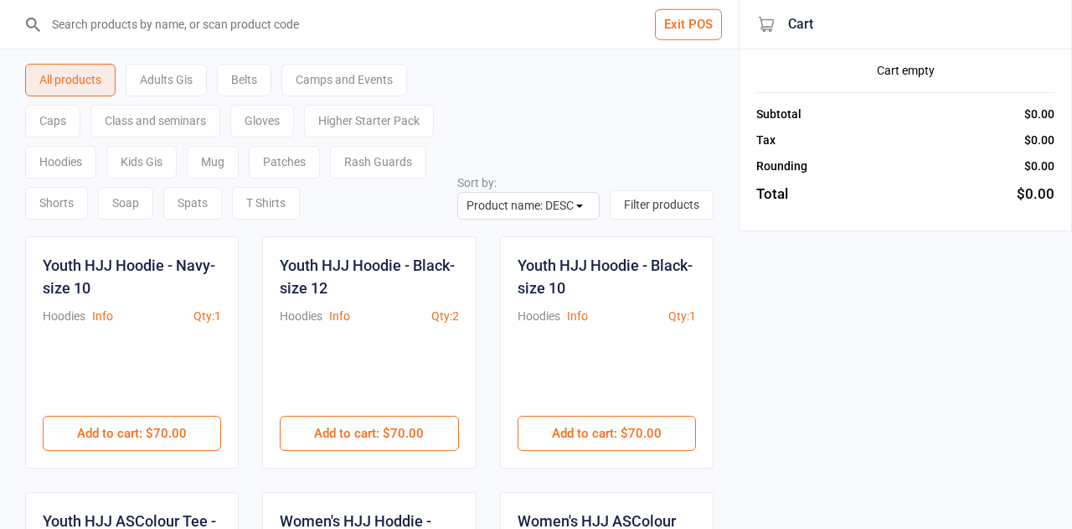
select select "name-desc"
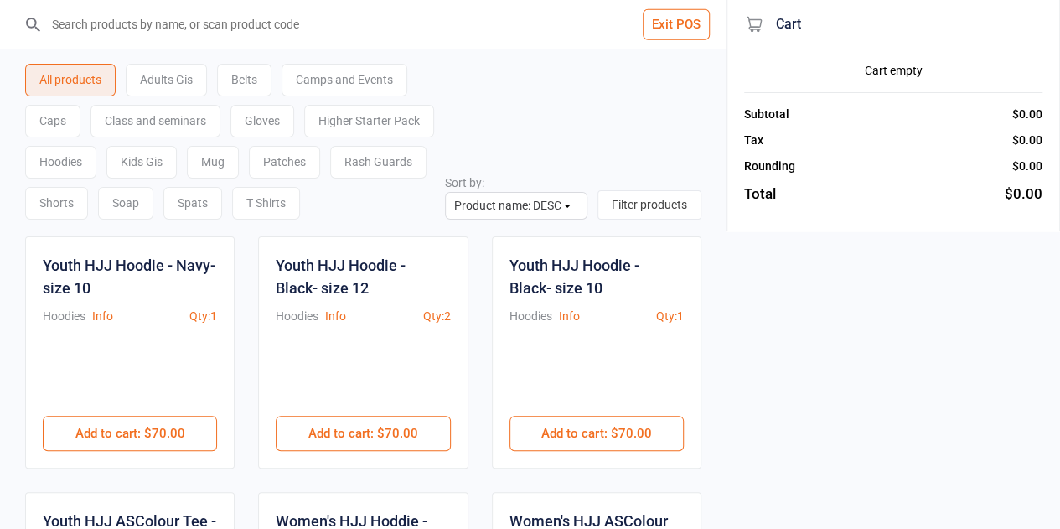
click at [198, 35] on input "search" at bounding box center [373, 24] width 659 height 49
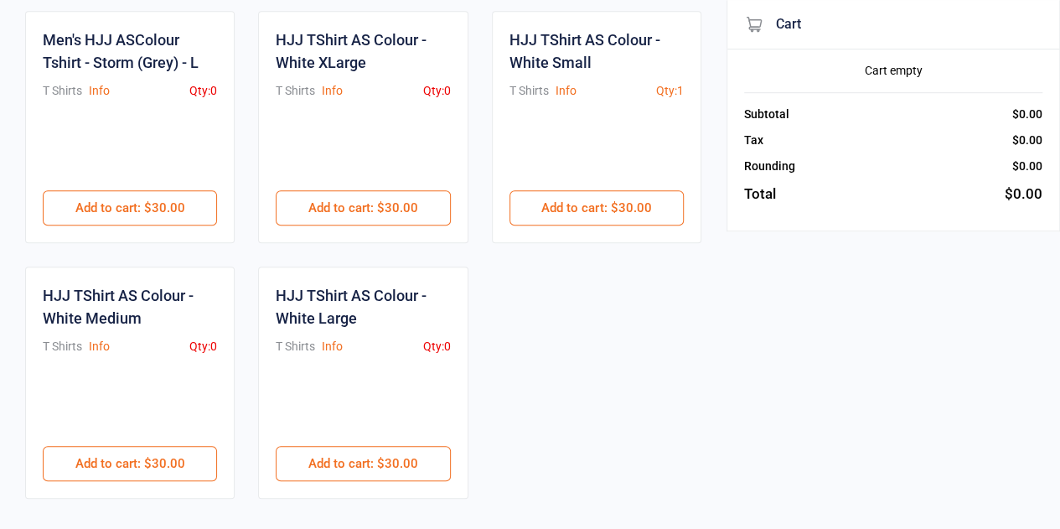
scroll to position [503, 0]
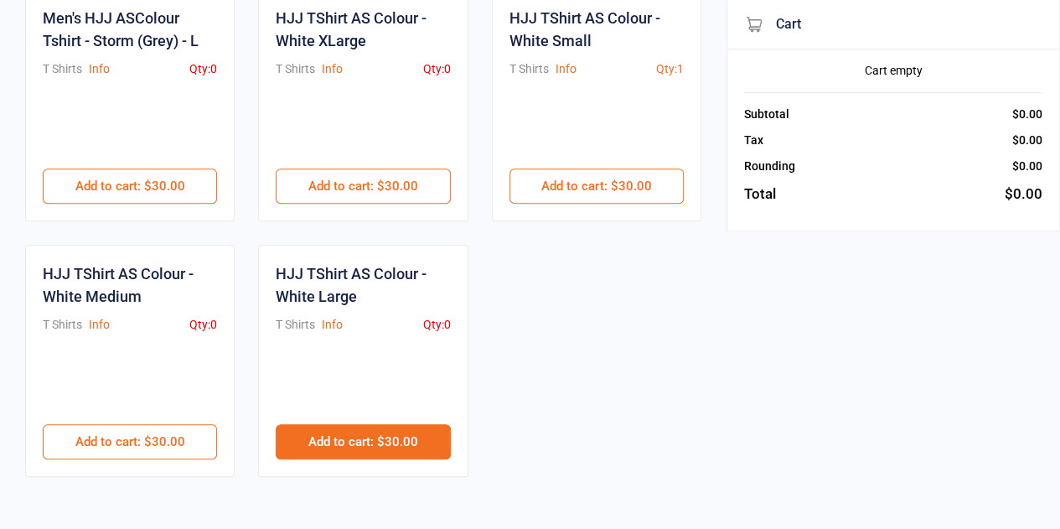
type input "tshirt"
click at [395, 445] on button "Add to cart : $30.00" at bounding box center [363, 441] width 174 height 35
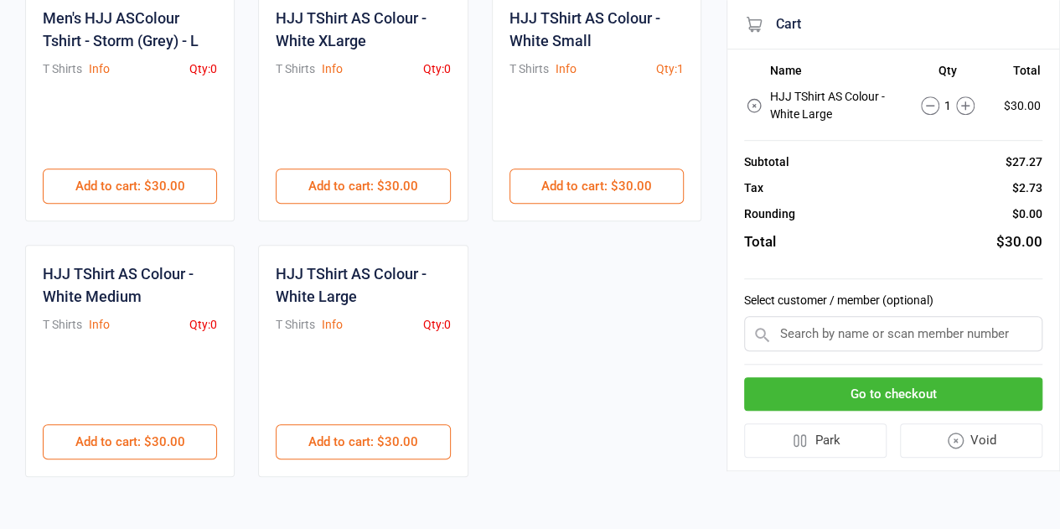
scroll to position [419, 0]
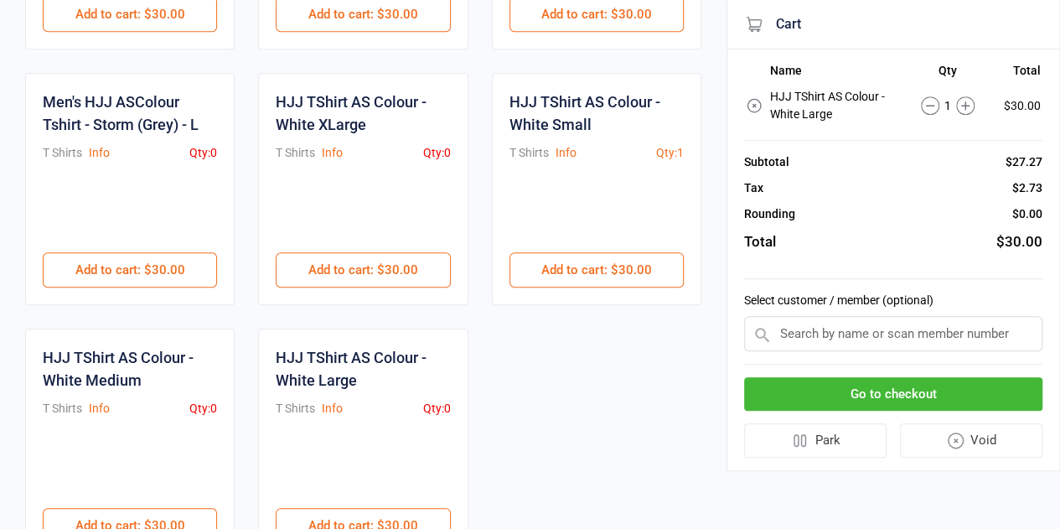
click at [943, 344] on input "text" at bounding box center [893, 333] width 298 height 35
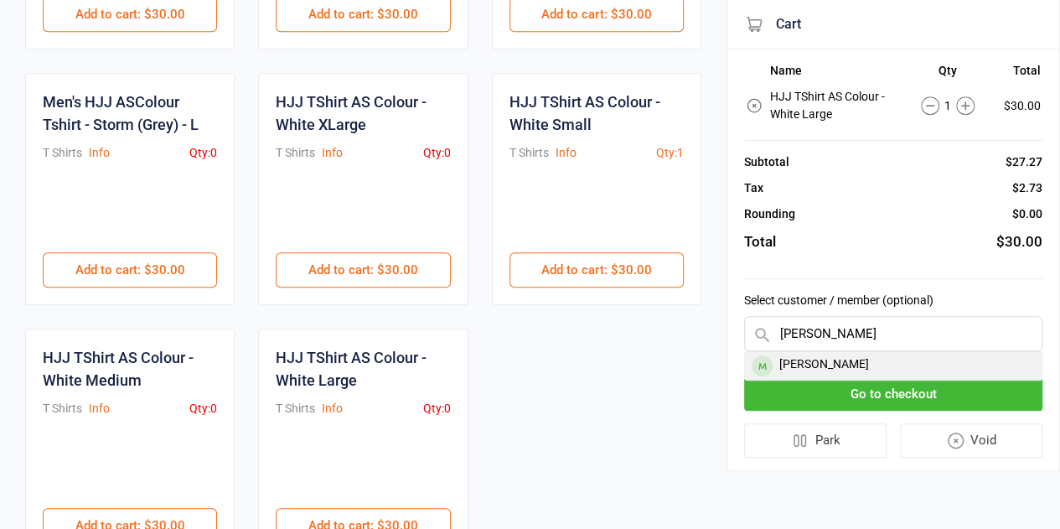
type input "[PERSON_NAME]"
click at [893, 364] on div "[PERSON_NAME]" at bounding box center [893, 366] width 297 height 28
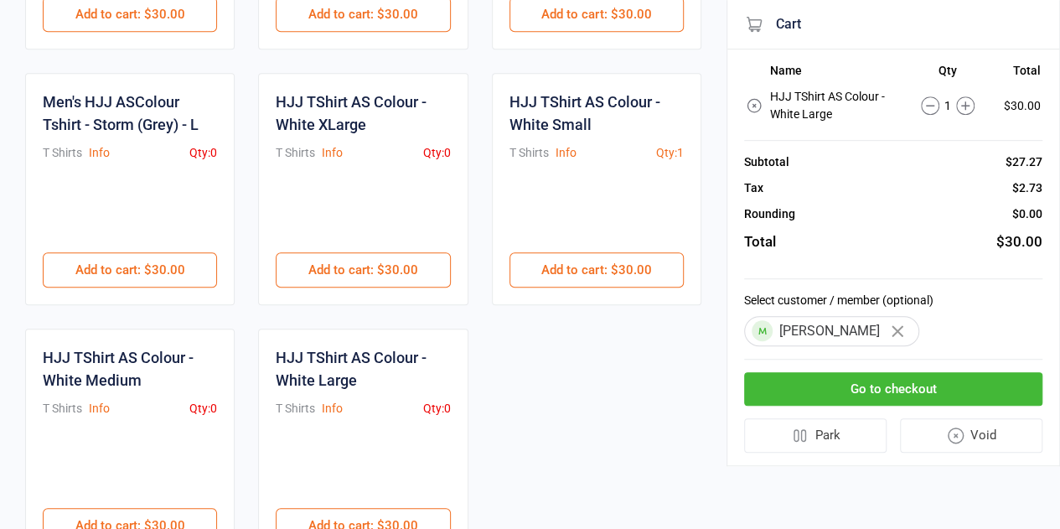
click at [935, 390] on button "Go to checkout" at bounding box center [893, 389] width 298 height 34
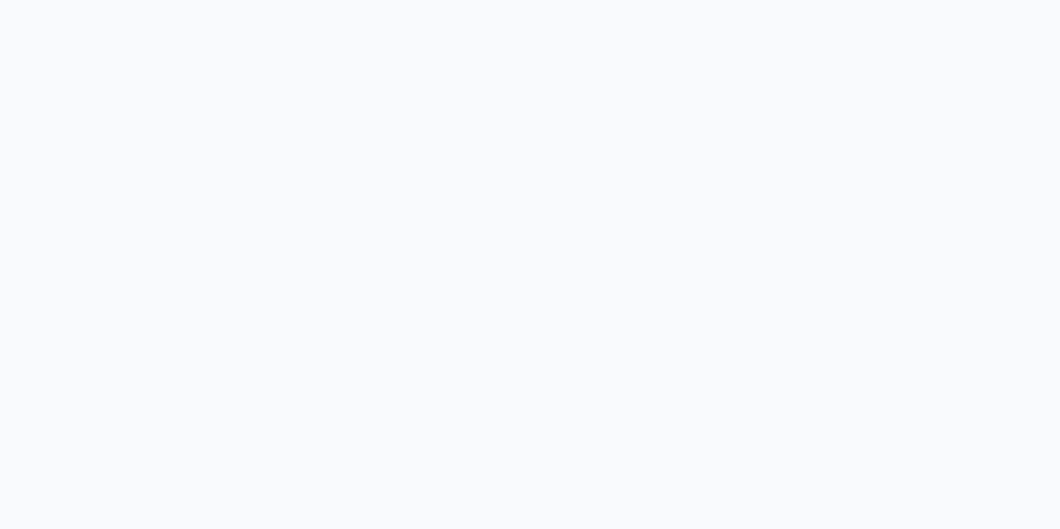
scroll to position [70, 0]
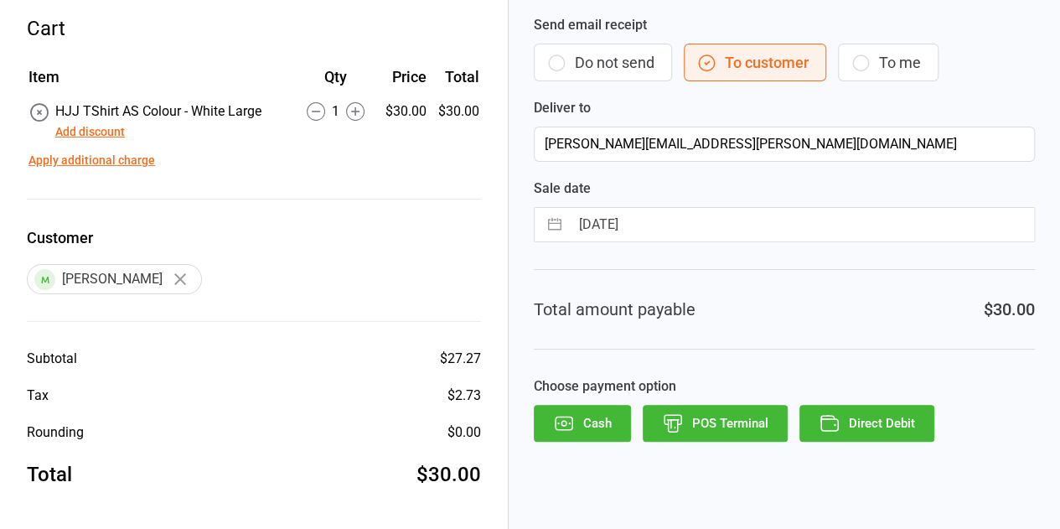
click at [95, 132] on button "Add discount" at bounding box center [90, 132] width 70 height 18
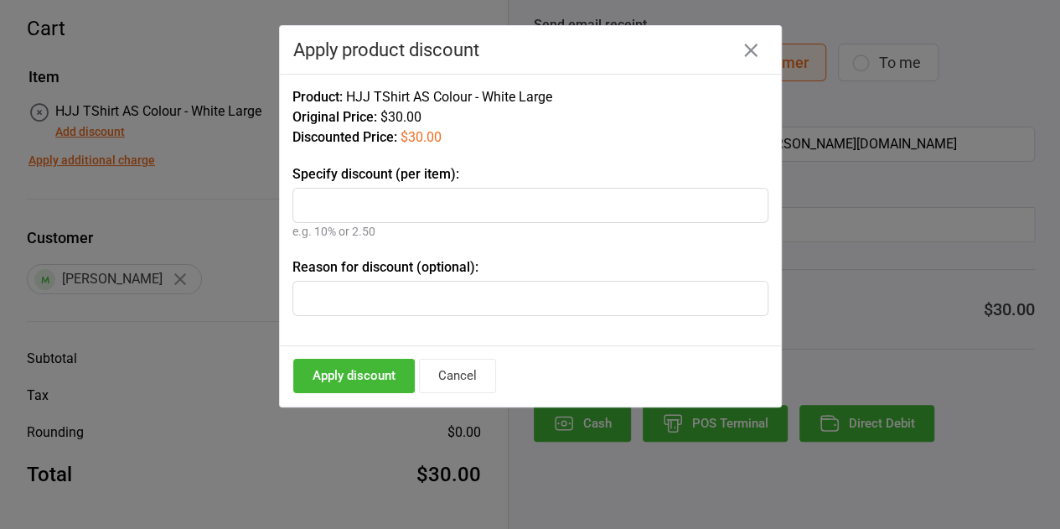
click at [752, 52] on icon "button" at bounding box center [750, 50] width 13 height 13
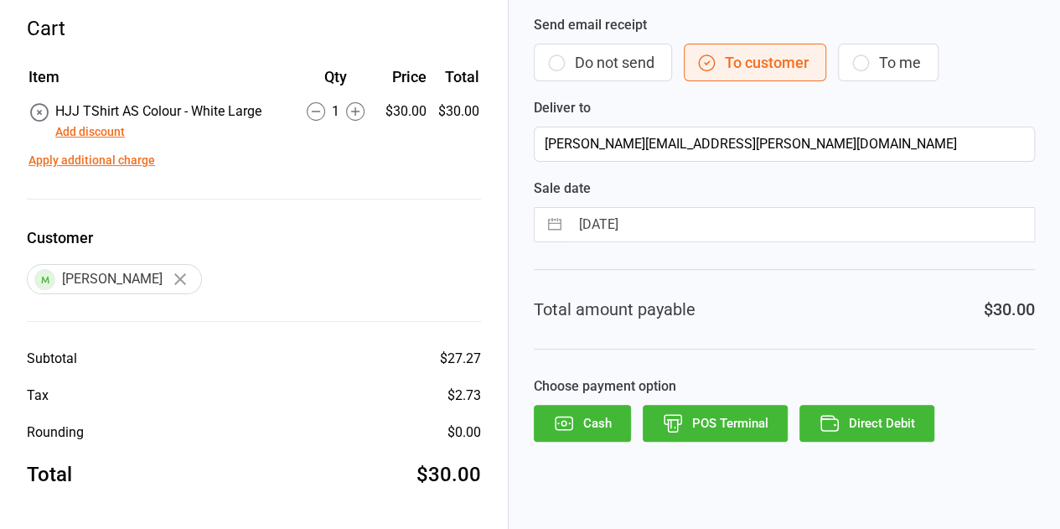
click at [896, 423] on button "Direct Debit" at bounding box center [866, 423] width 135 height 37
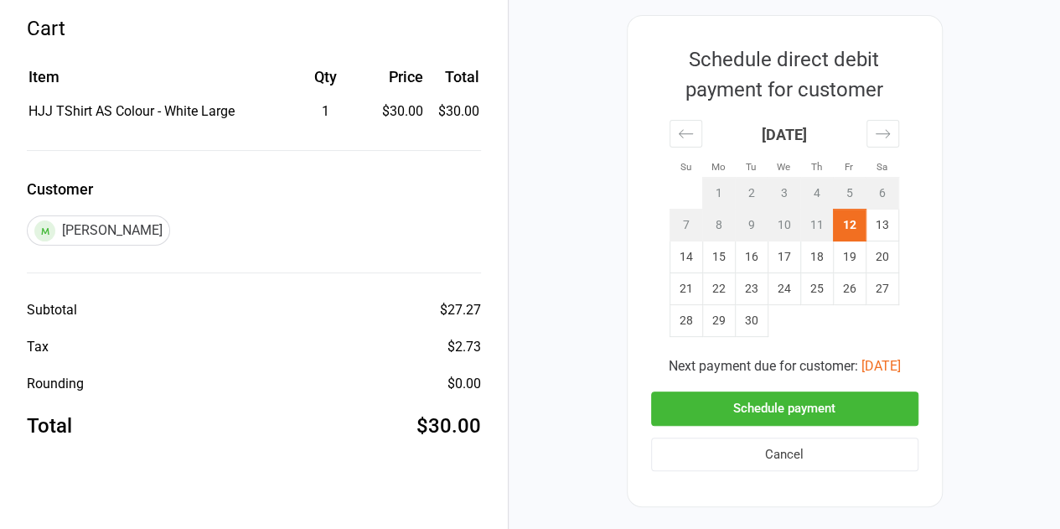
click at [793, 456] on button "Cancel" at bounding box center [784, 454] width 267 height 34
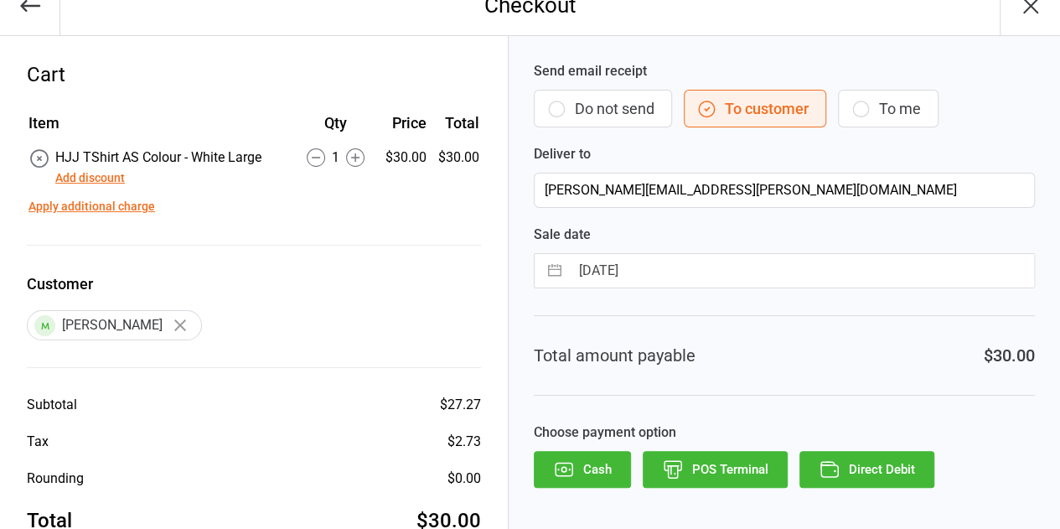
scroll to position [0, 0]
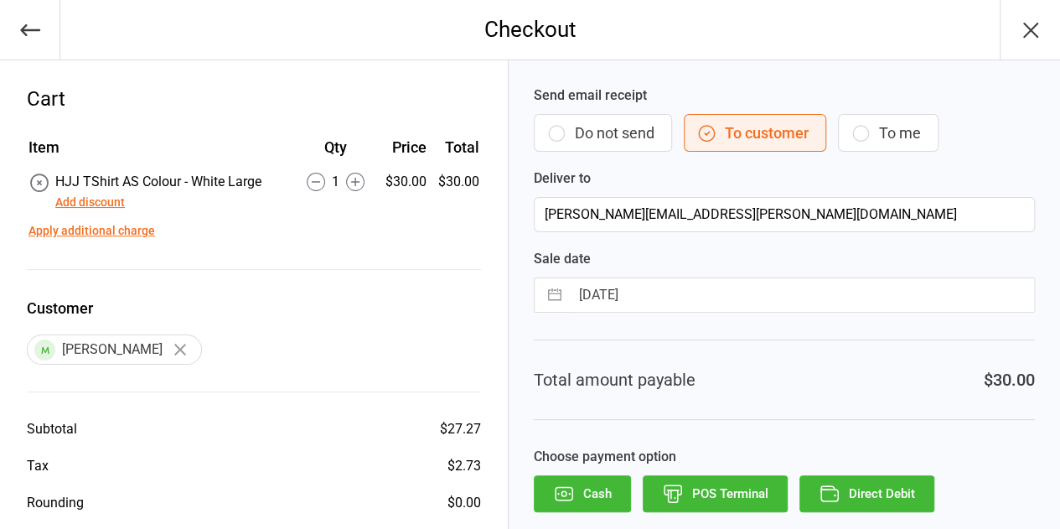
click at [1031, 26] on icon "button" at bounding box center [1030, 30] width 27 height 27
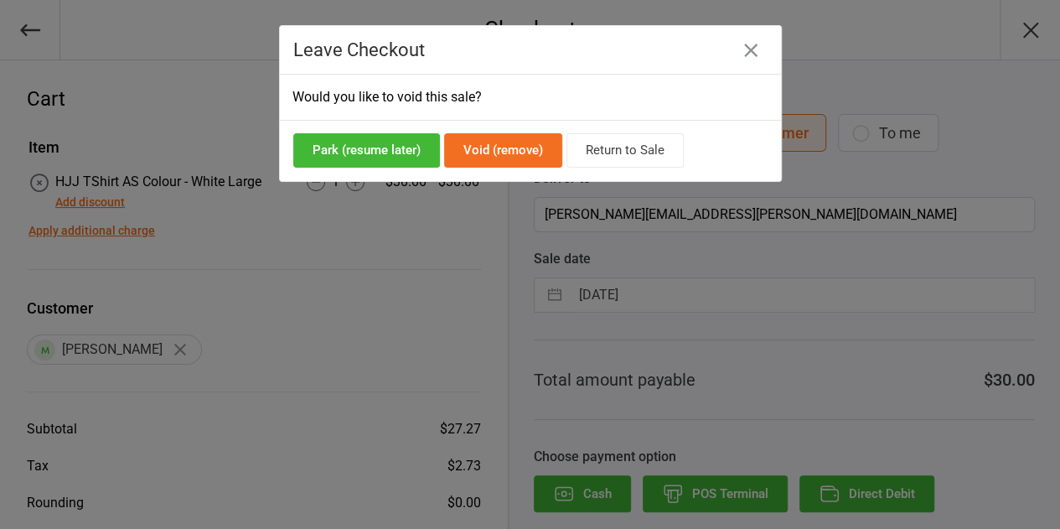
click at [538, 150] on button "Void (remove)" at bounding box center [503, 150] width 118 height 34
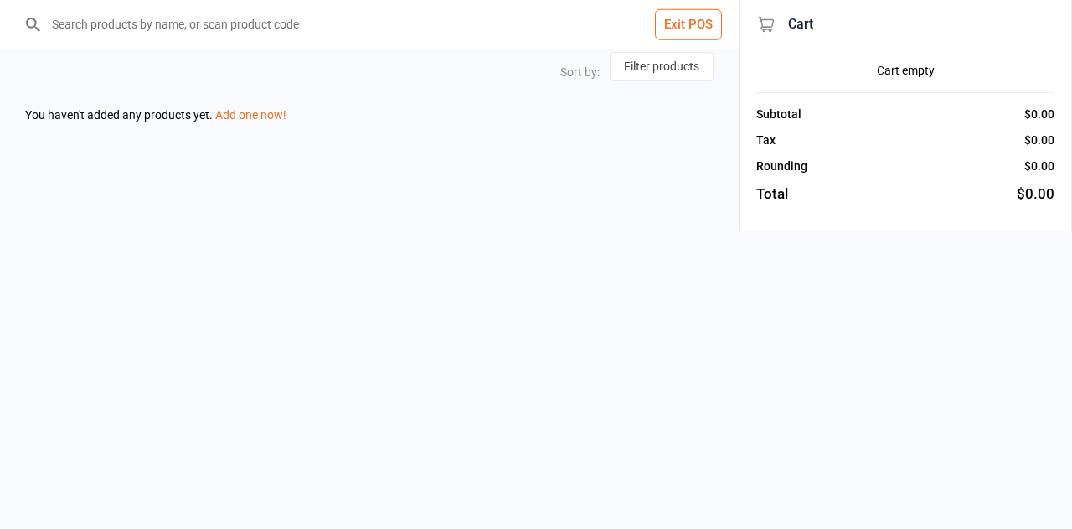
select select "name-desc"
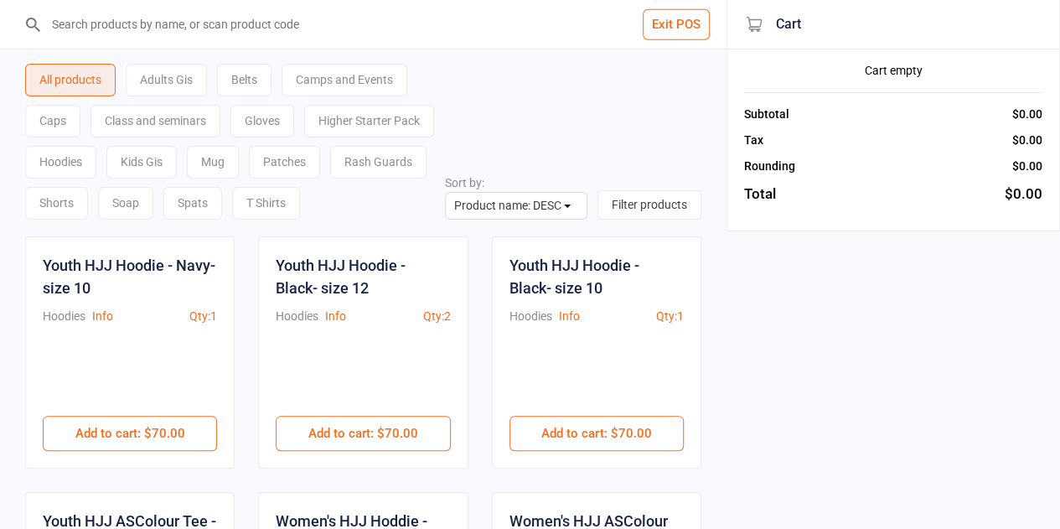
click at [199, 21] on input "search" at bounding box center [373, 24] width 659 height 49
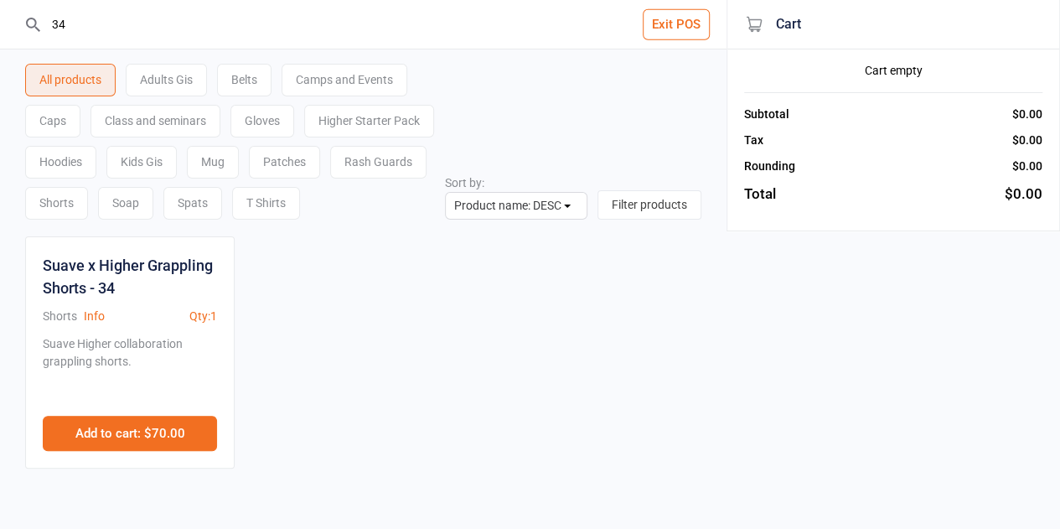
type input "34"
click at [149, 429] on button "Add to cart : $70.00" at bounding box center [130, 433] width 174 height 35
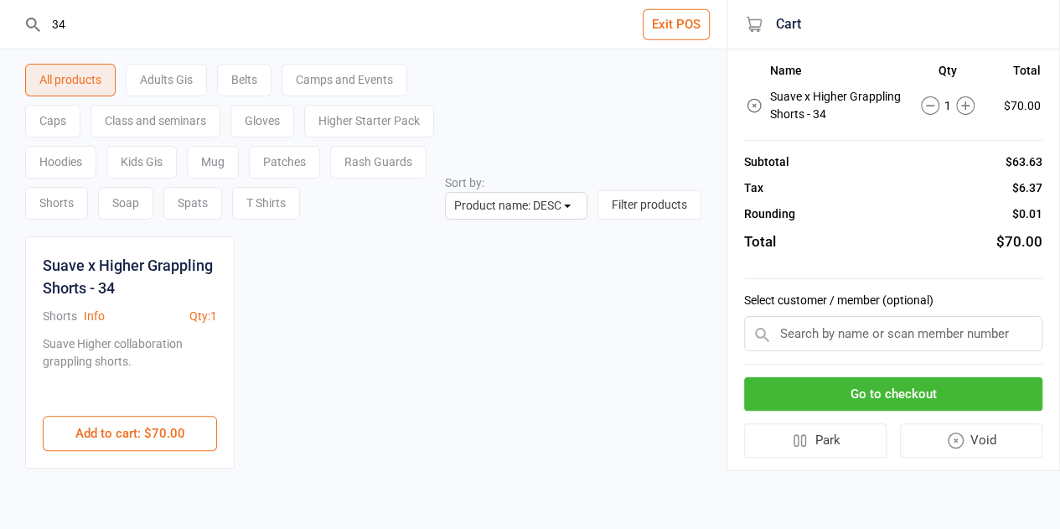
click at [687, 31] on button "Exit POS" at bounding box center [676, 24] width 67 height 31
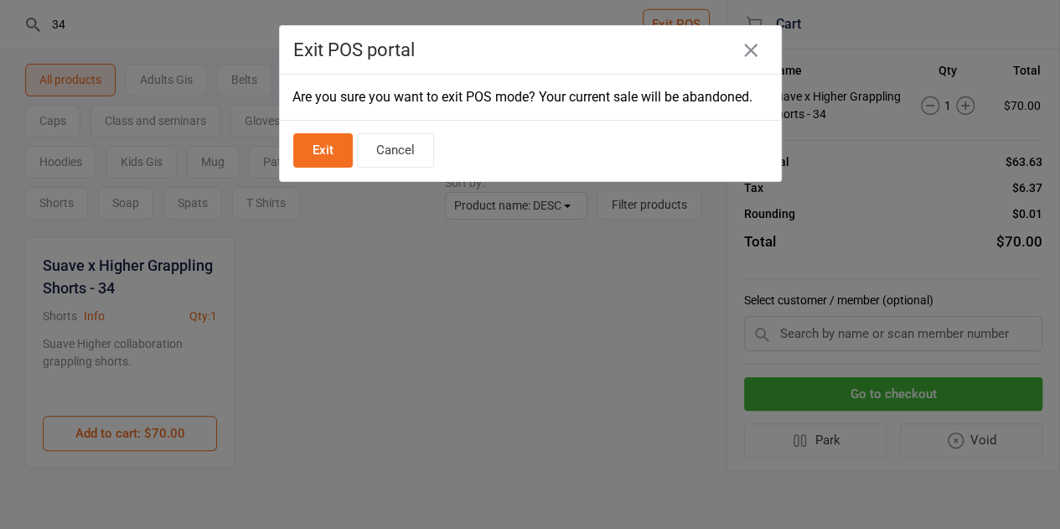
click at [330, 152] on button "Exit" at bounding box center [322, 150] width 59 height 34
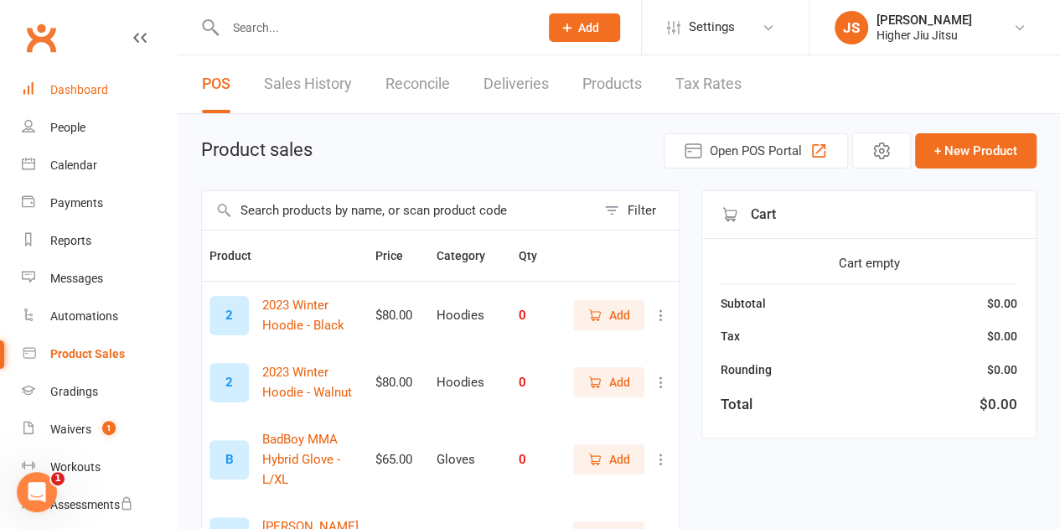
click at [83, 88] on div "Dashboard" at bounding box center [79, 89] width 58 height 13
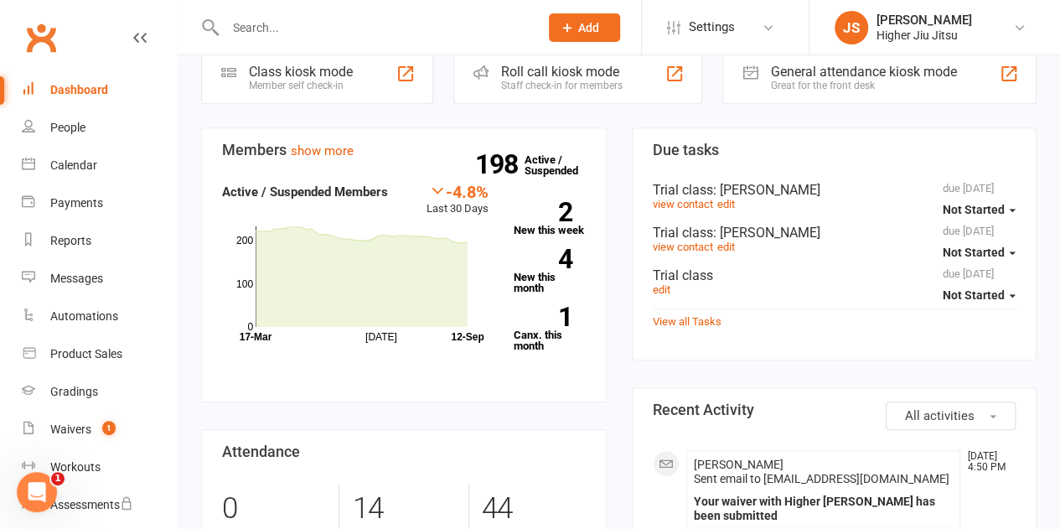
scroll to position [335, 0]
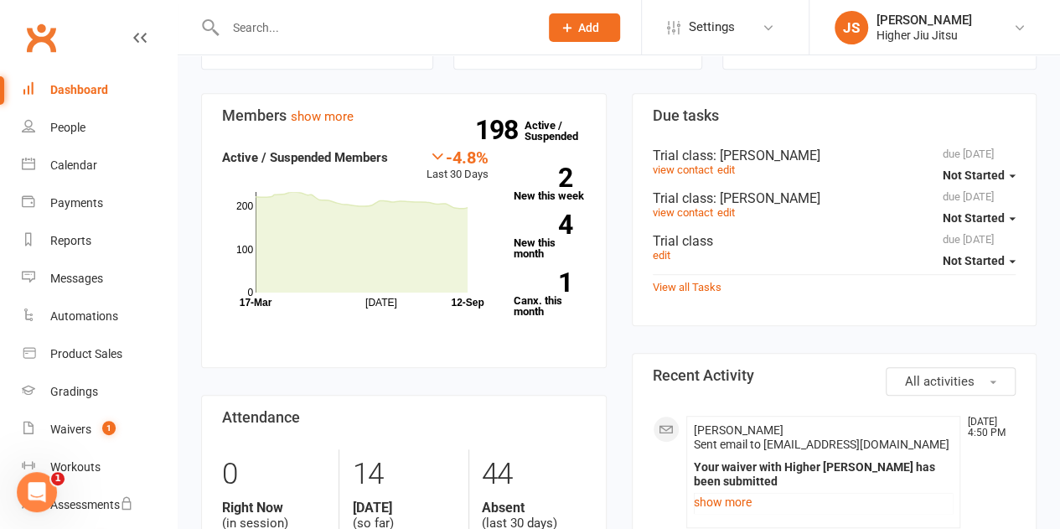
click at [974, 374] on span "All activities" at bounding box center [940, 381] width 70 height 15
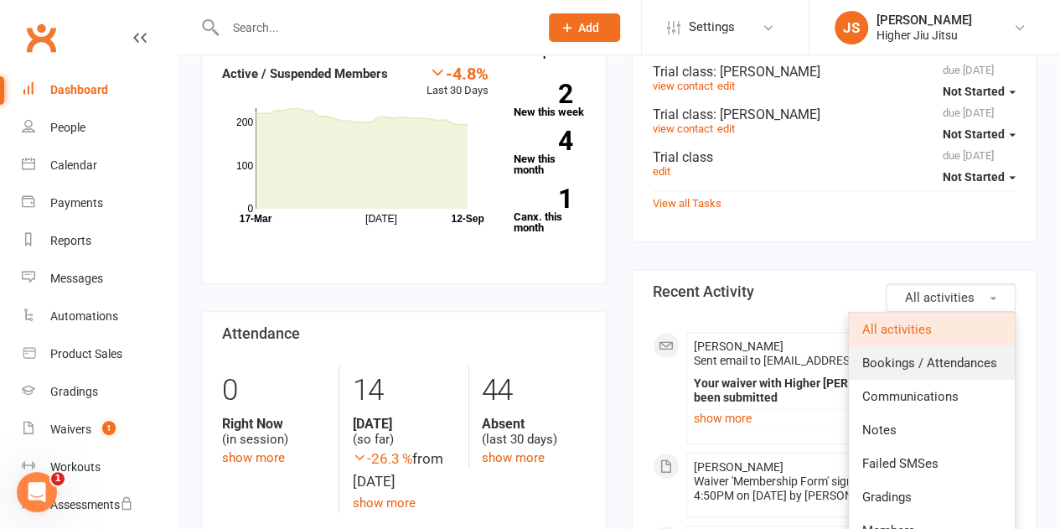
scroll to position [503, 0]
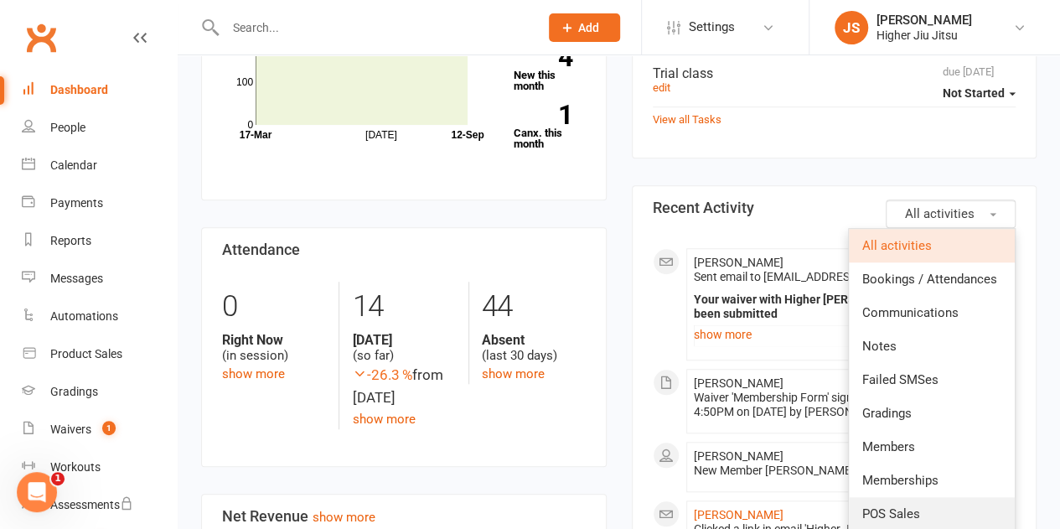
click at [948, 504] on link "POS Sales" at bounding box center [932, 514] width 166 height 34
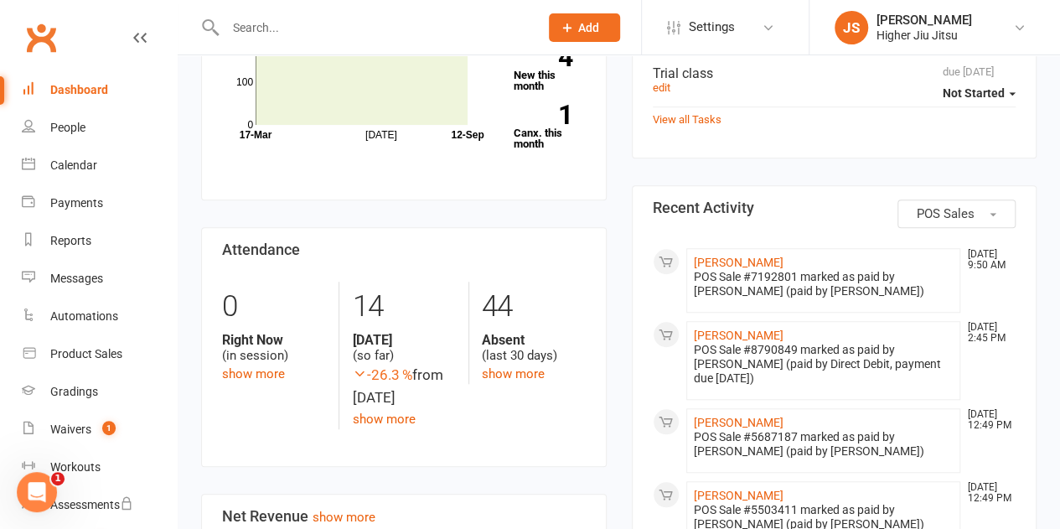
click at [752, 361] on div "POS Sale #8790849 marked as paid by [PERSON_NAME] (paid by Direct Debit, paymen…" at bounding box center [824, 364] width 260 height 43
click at [744, 328] on link "[PERSON_NAME]" at bounding box center [739, 334] width 90 height 13
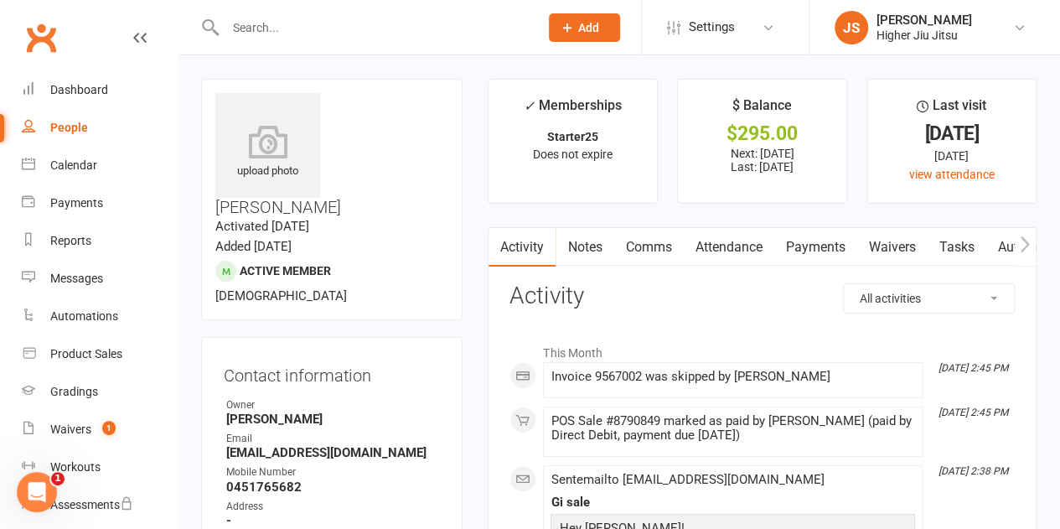
click at [824, 242] on link "Payments" at bounding box center [814, 247] width 83 height 39
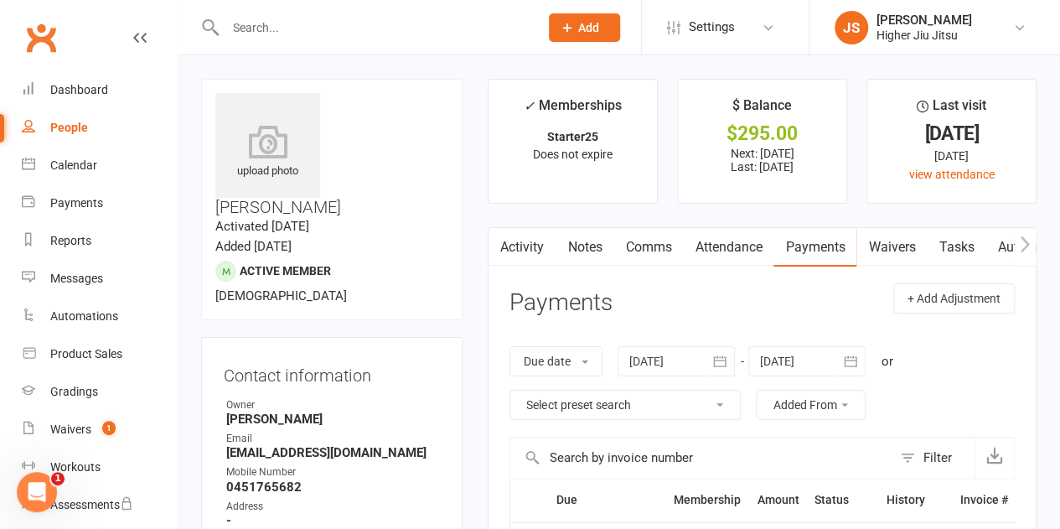
click at [539, 249] on link "Activity" at bounding box center [521, 247] width 67 height 39
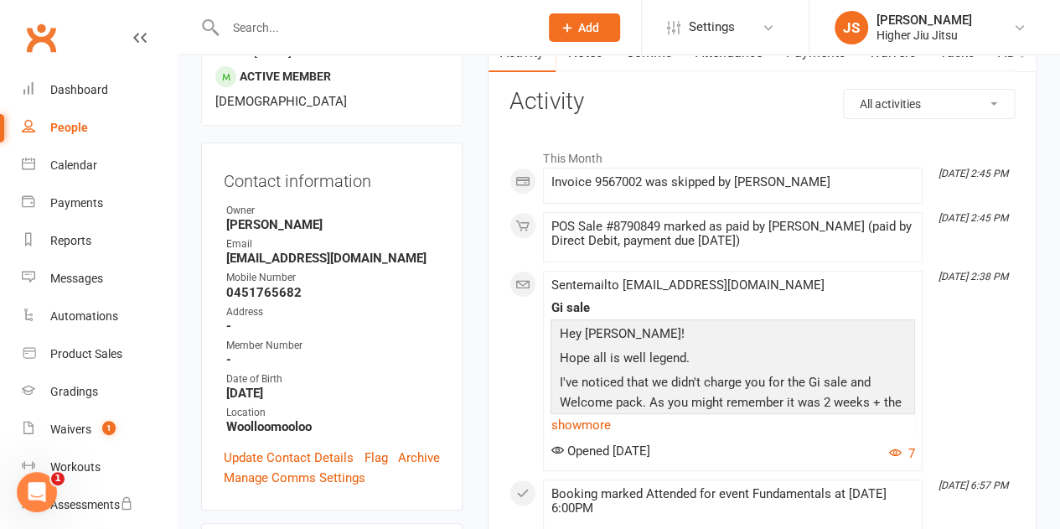
scroll to position [251, 0]
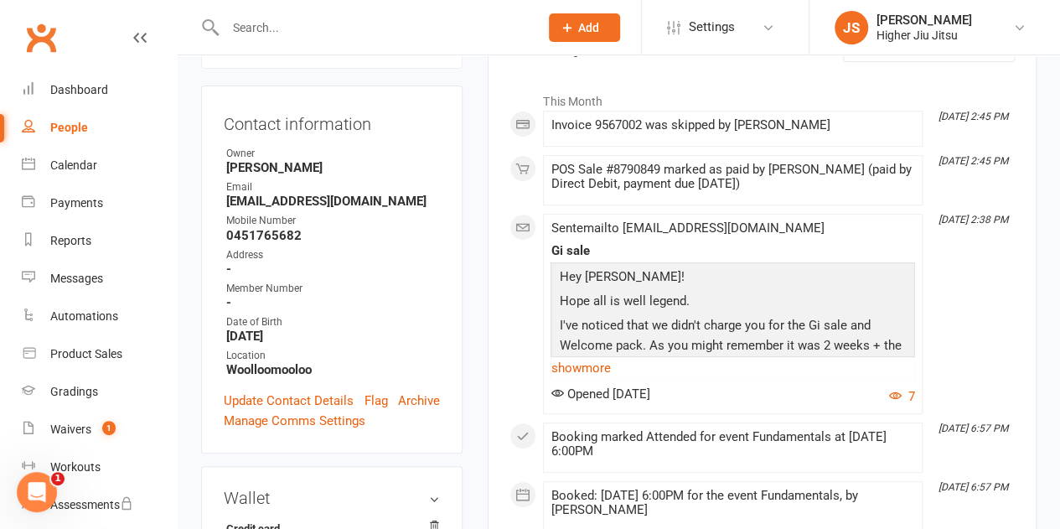
drag, startPoint x: 786, startPoint y: 179, endPoint x: 714, endPoint y: 170, distance: 72.6
click at [714, 170] on div "POS Sale #8790849 marked as paid by [PERSON_NAME] (paid by Direct Debit, paymen…" at bounding box center [732, 177] width 364 height 28
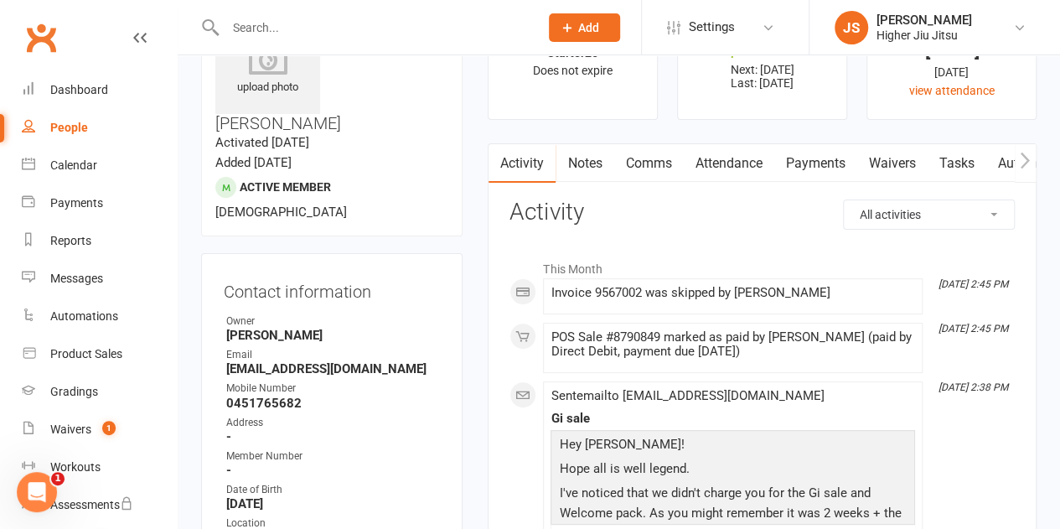
click at [1023, 159] on icon "button" at bounding box center [1025, 161] width 10 height 18
click at [695, 162] on link "Payments" at bounding box center [689, 163] width 83 height 39
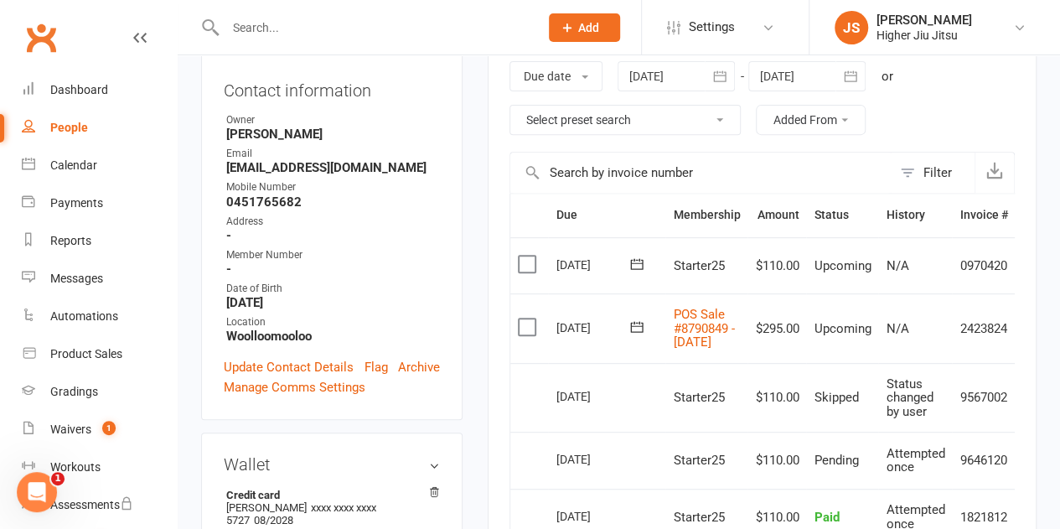
scroll to position [335, 0]
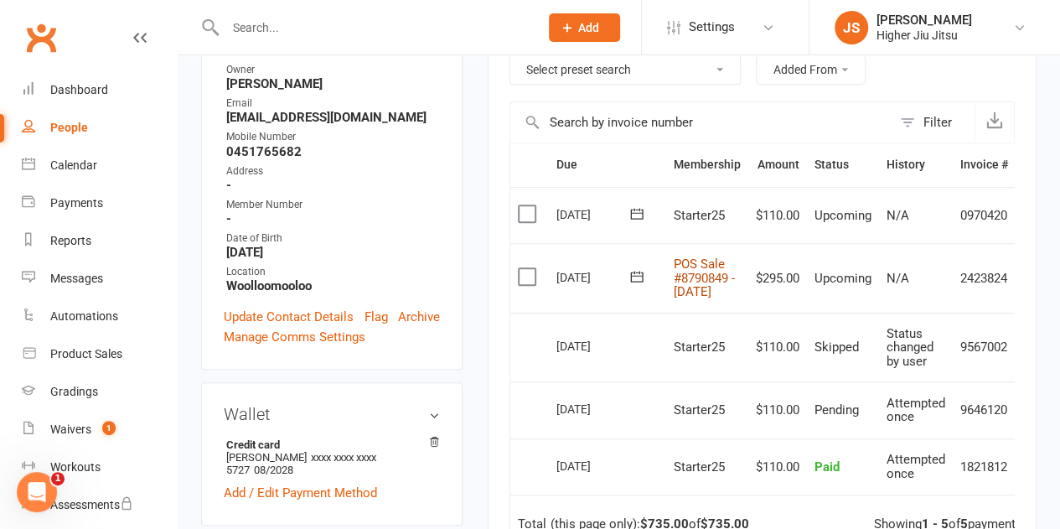
click at [688, 267] on link "POS Sale #8790849 - [DATE]" at bounding box center [703, 277] width 61 height 43
